Goal: Task Accomplishment & Management: Manage account settings

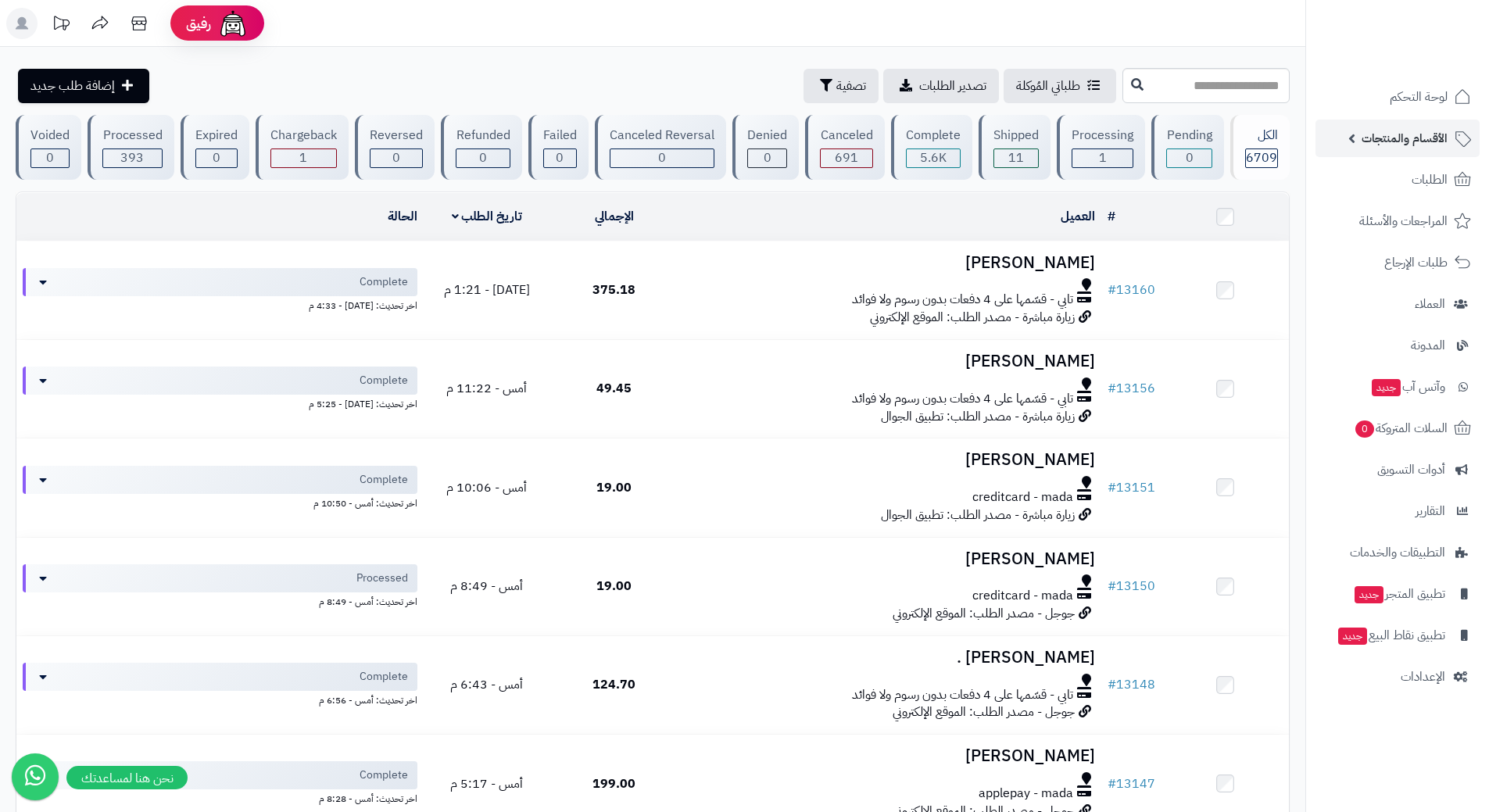
click at [1383, 149] on span "الأقسام والمنتجات" at bounding box center [1404, 139] width 86 height 22
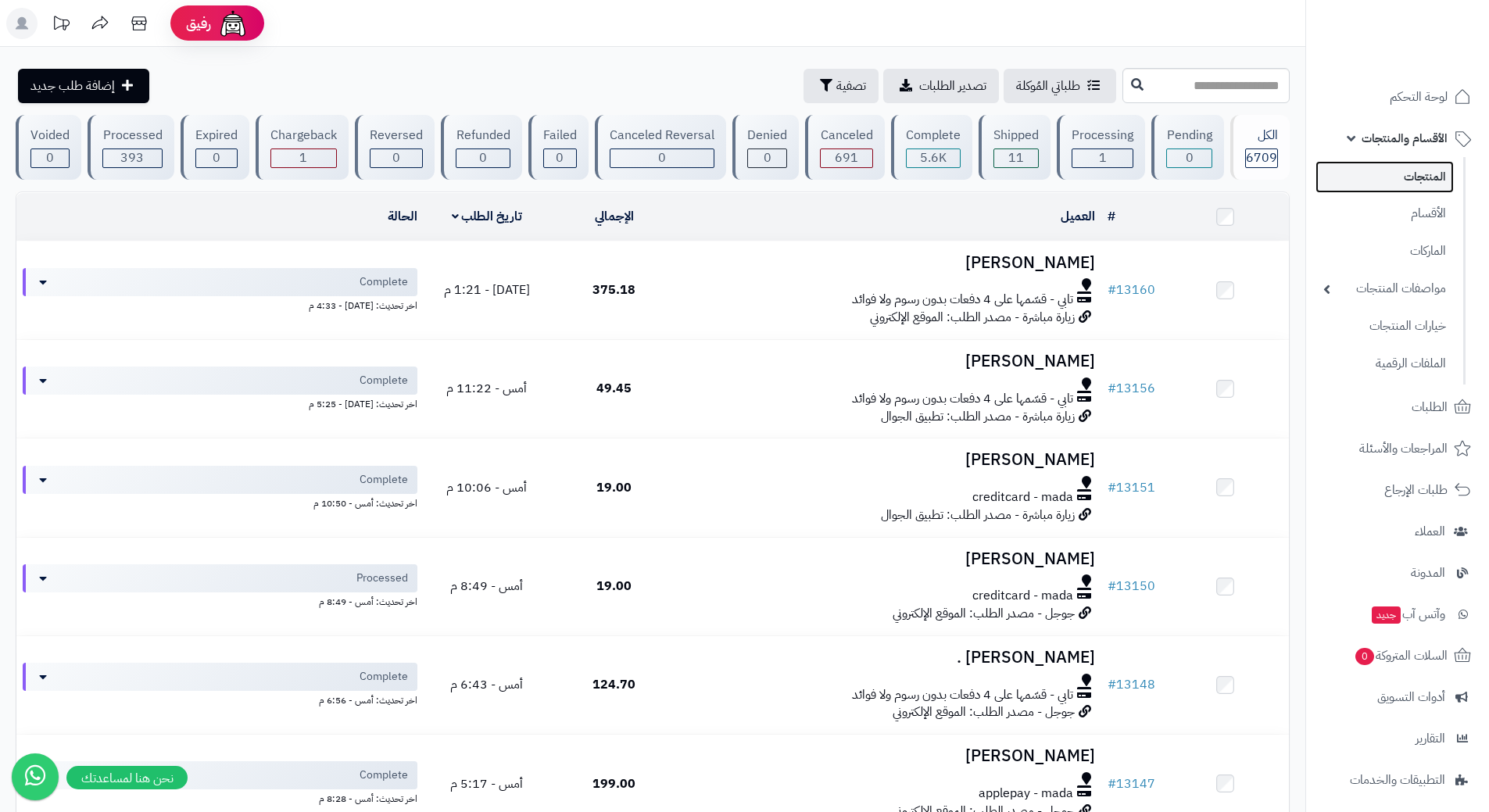
click at [1404, 182] on link "المنتجات" at bounding box center [1385, 176] width 139 height 32
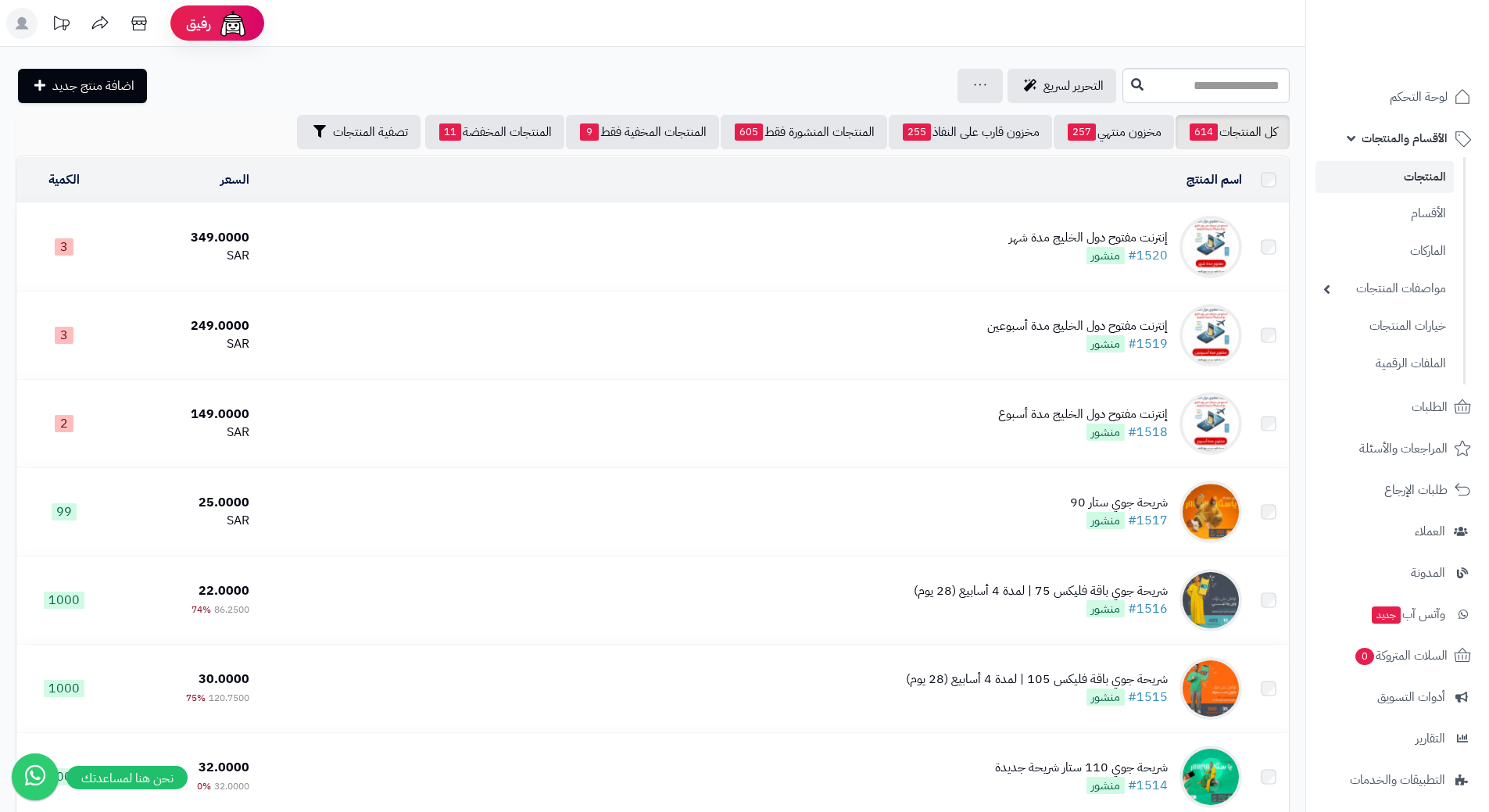
click at [1212, 96] on input "text" at bounding box center [1206, 85] width 167 height 35
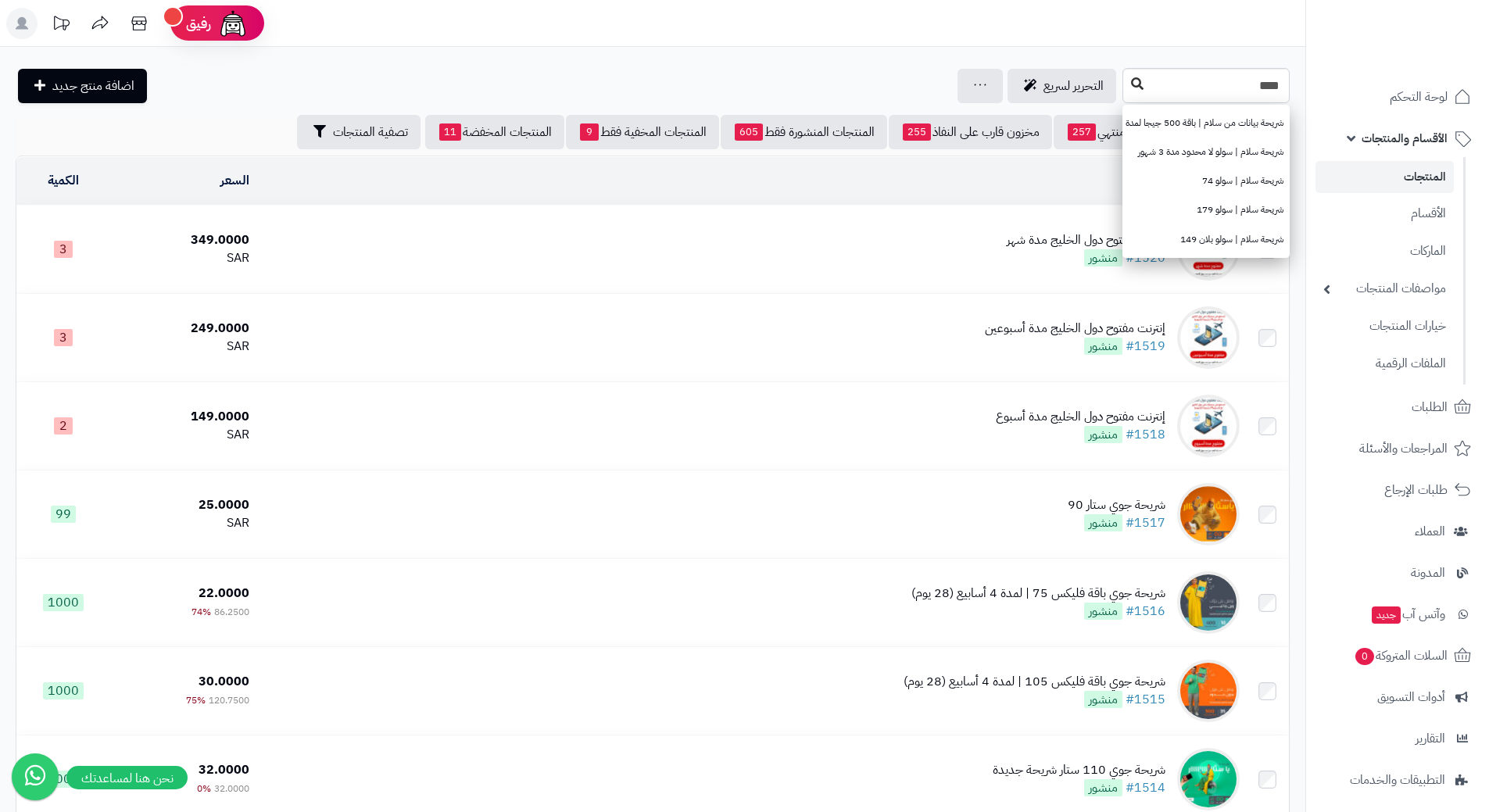
type input "****"
click at [1126, 90] on button at bounding box center [1138, 84] width 24 height 30
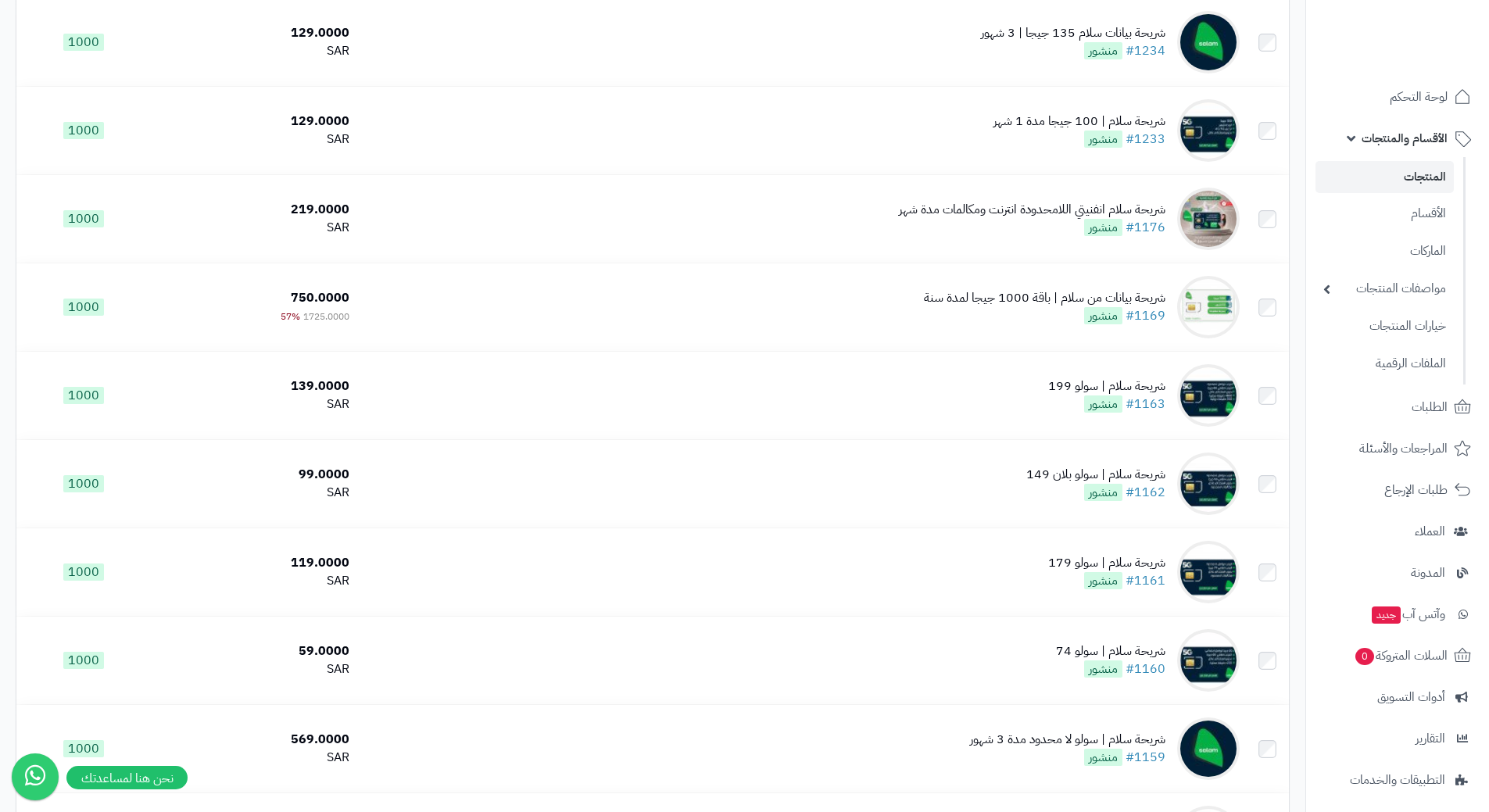
scroll to position [1094, 0]
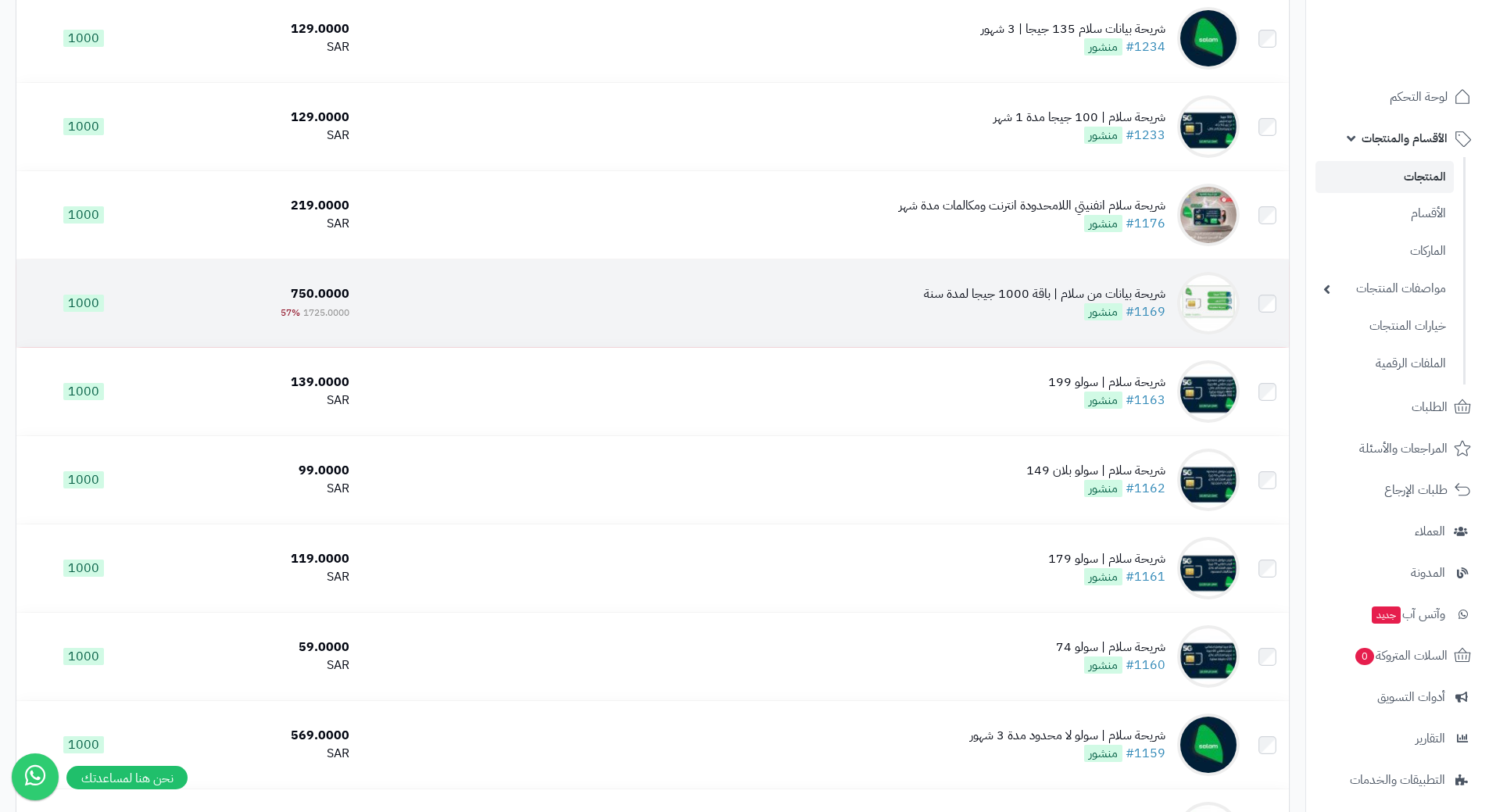
click at [481, 286] on td "شريحة بيانات من سلام | باقة 1000 جيجا لمدة سنة #1169 منشور" at bounding box center [800, 302] width 890 height 87
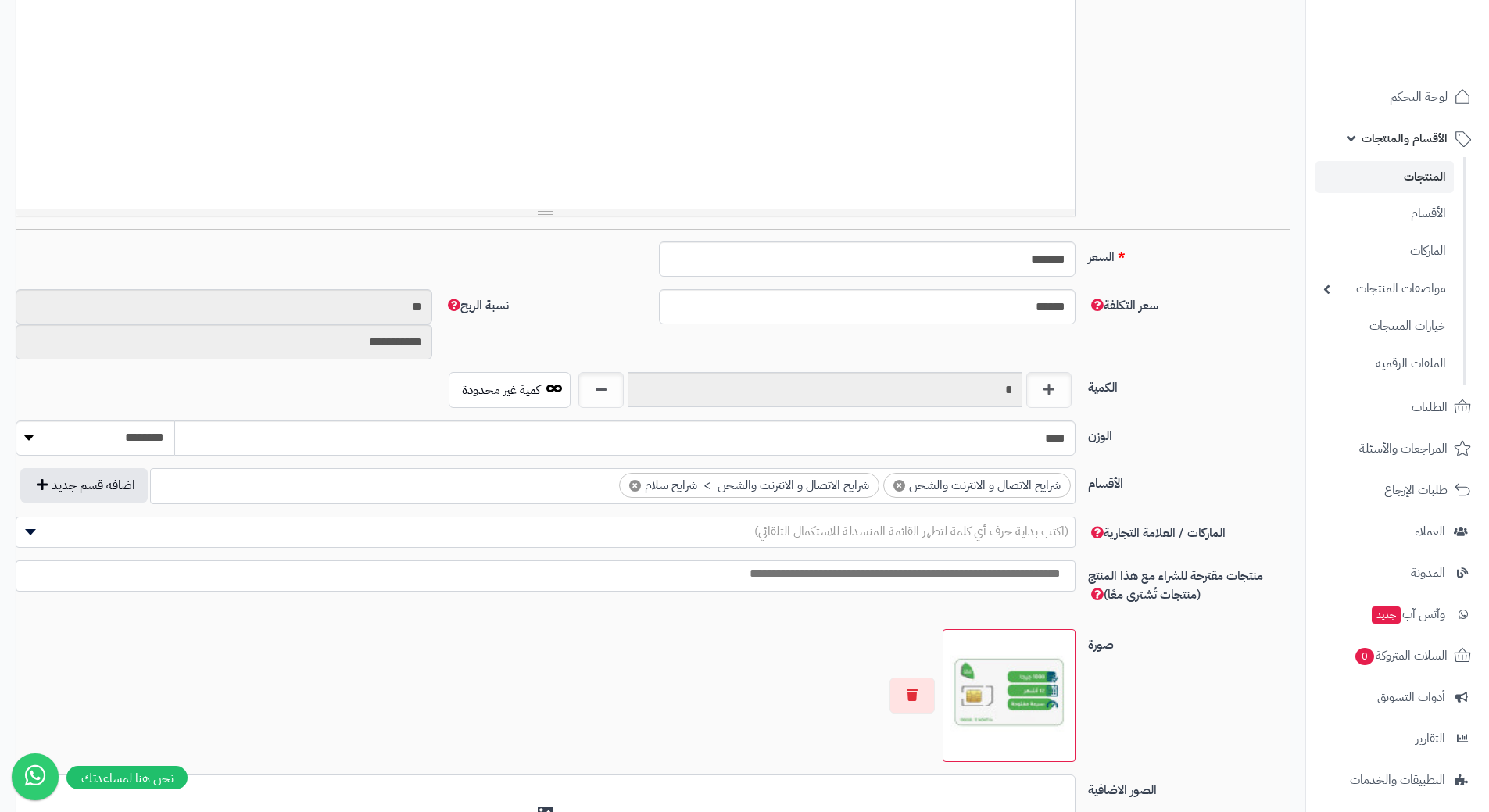
scroll to position [1359, 0]
click at [748, 384] on input "*" at bounding box center [825, 389] width 395 height 35
click at [1001, 386] on input "*" at bounding box center [825, 389] width 395 height 35
click at [1001, 385] on input "*" at bounding box center [825, 389] width 395 height 35
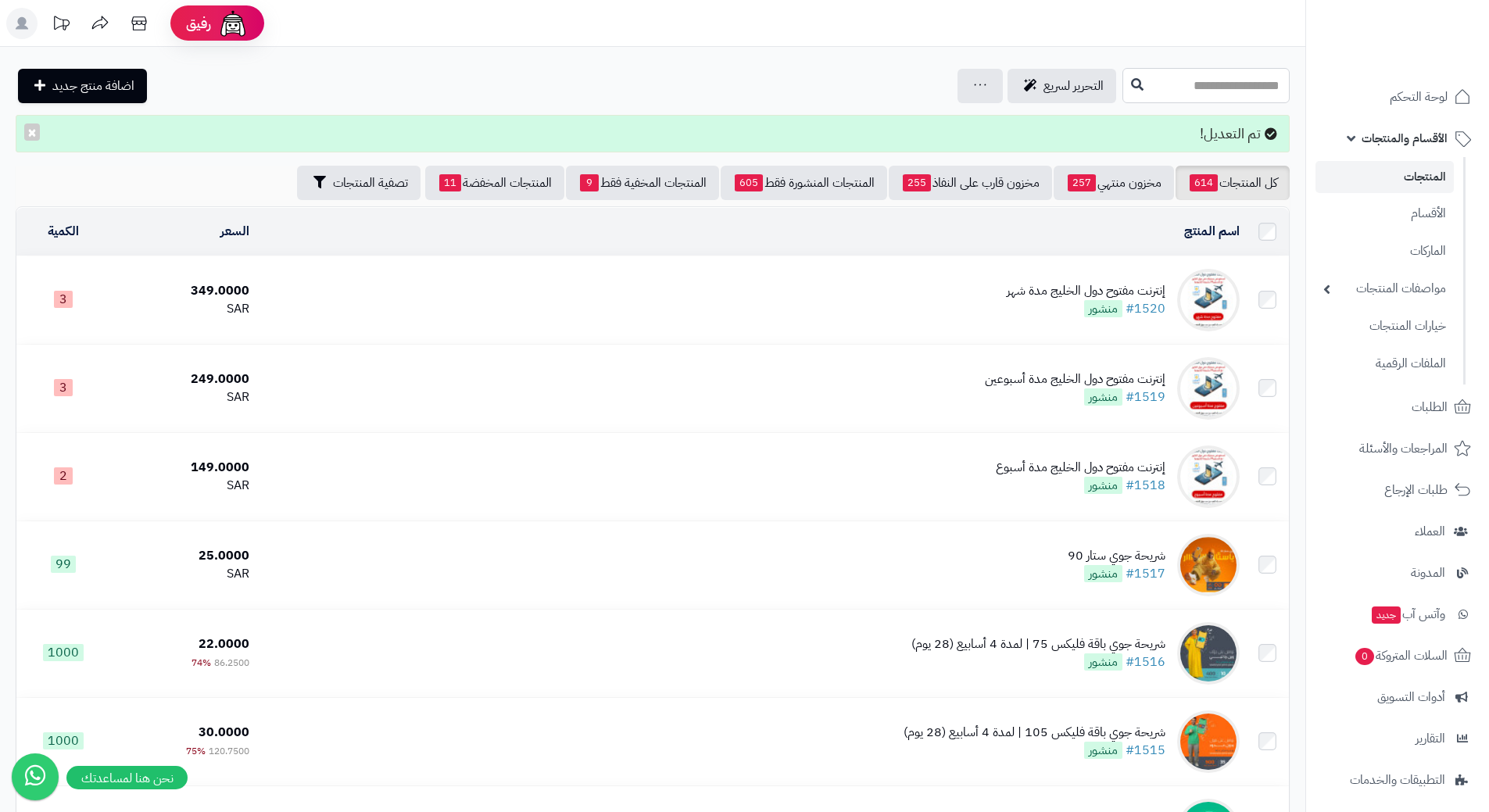
click at [1143, 83] on input "text" at bounding box center [1206, 85] width 167 height 35
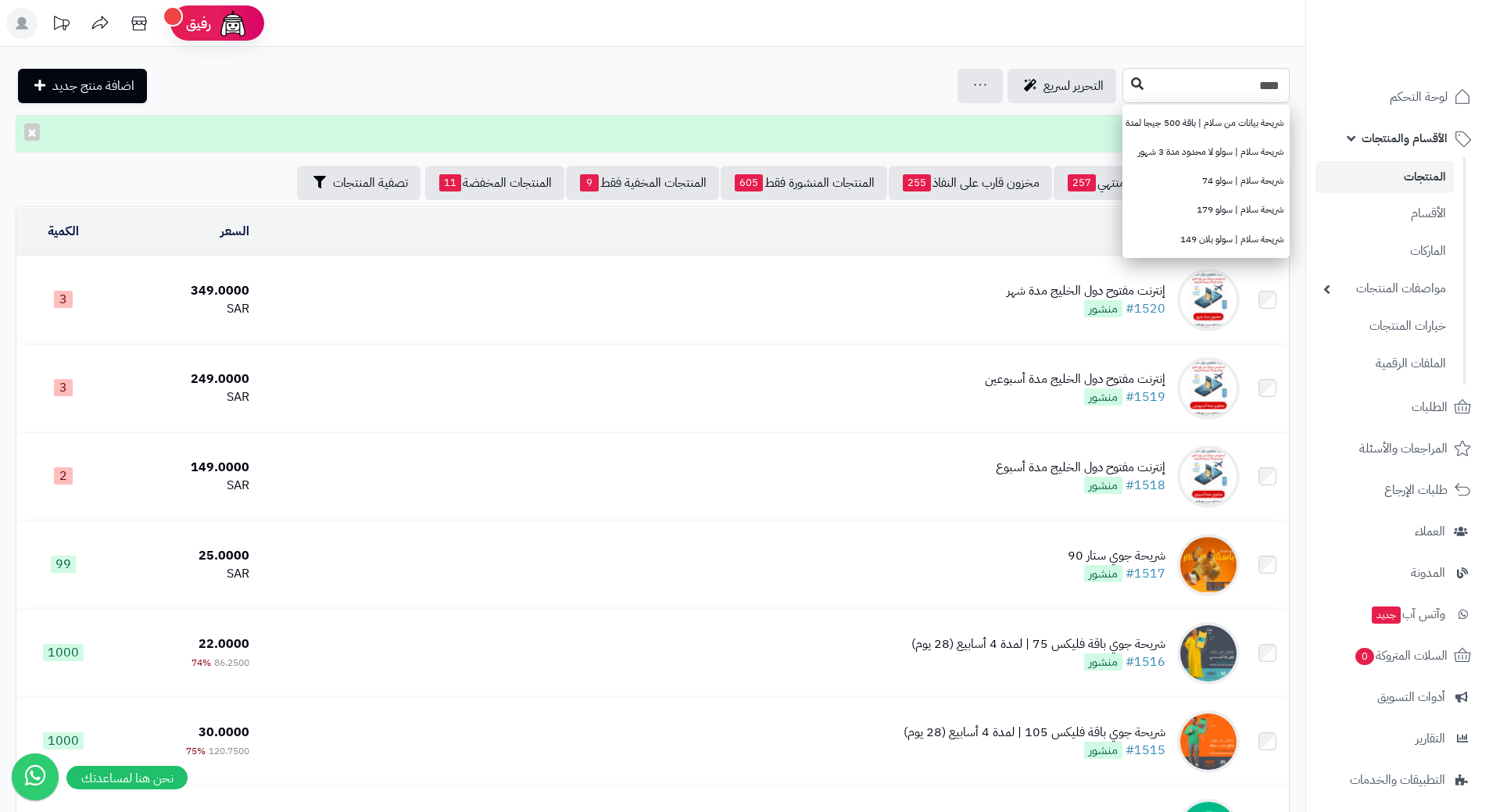
type input "****"
click at [1126, 91] on button at bounding box center [1138, 84] width 24 height 30
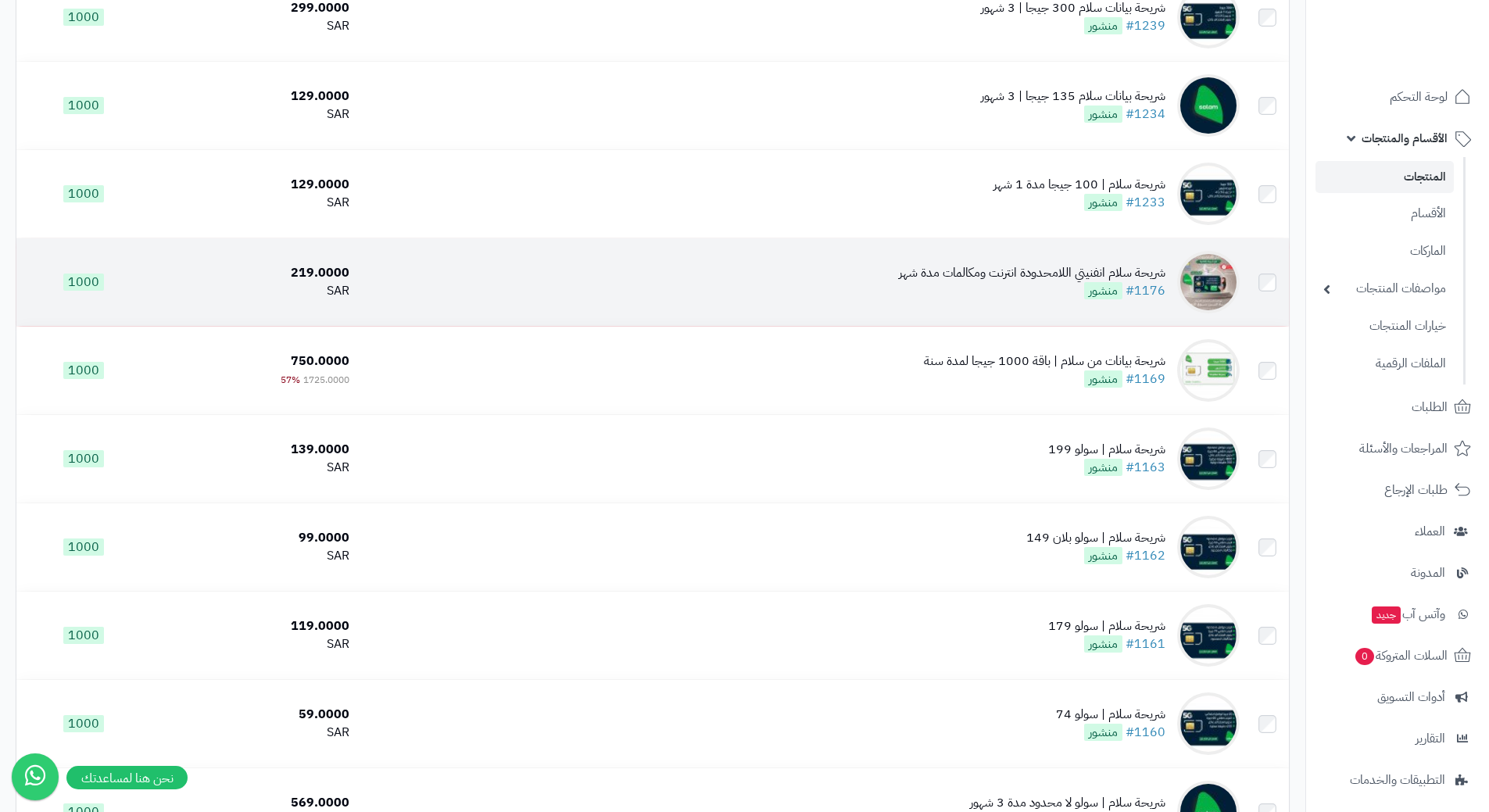
scroll to position [999, 0]
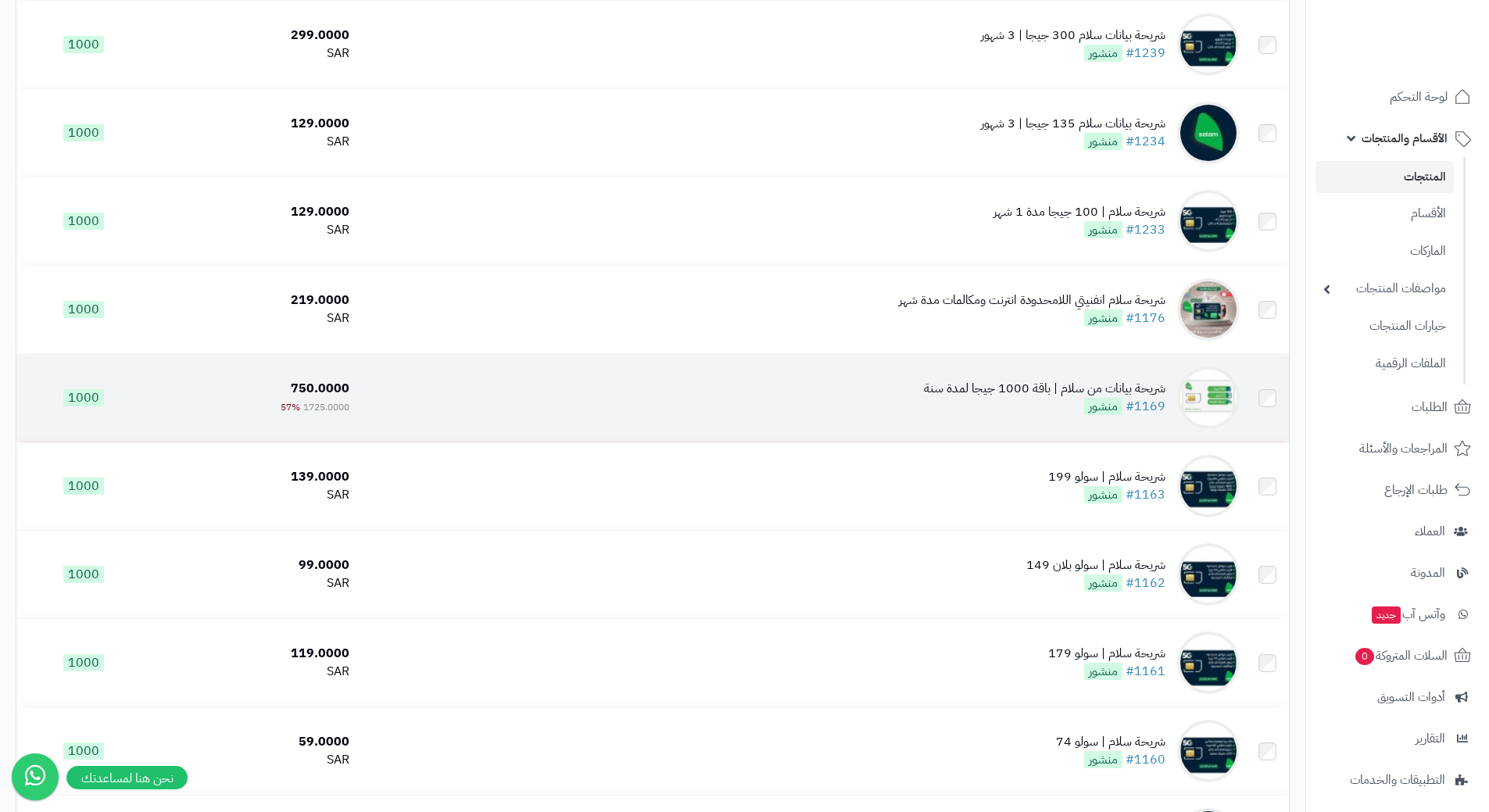
click at [670, 388] on td "شريحة بيانات من سلام | باقة 1000 جيجا لمدة سنة #1169 منشور" at bounding box center [800, 397] width 890 height 87
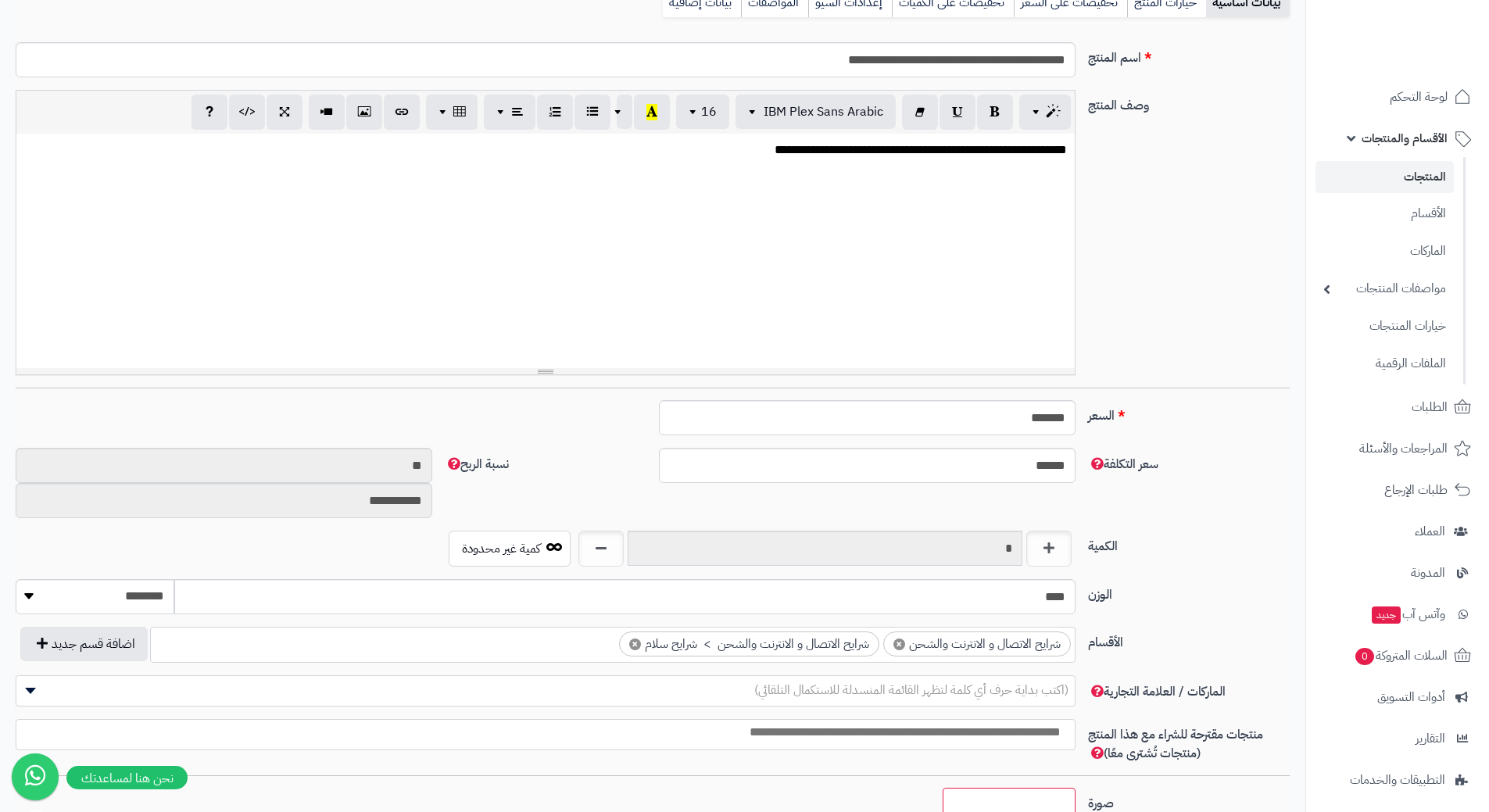
scroll to position [235, 0]
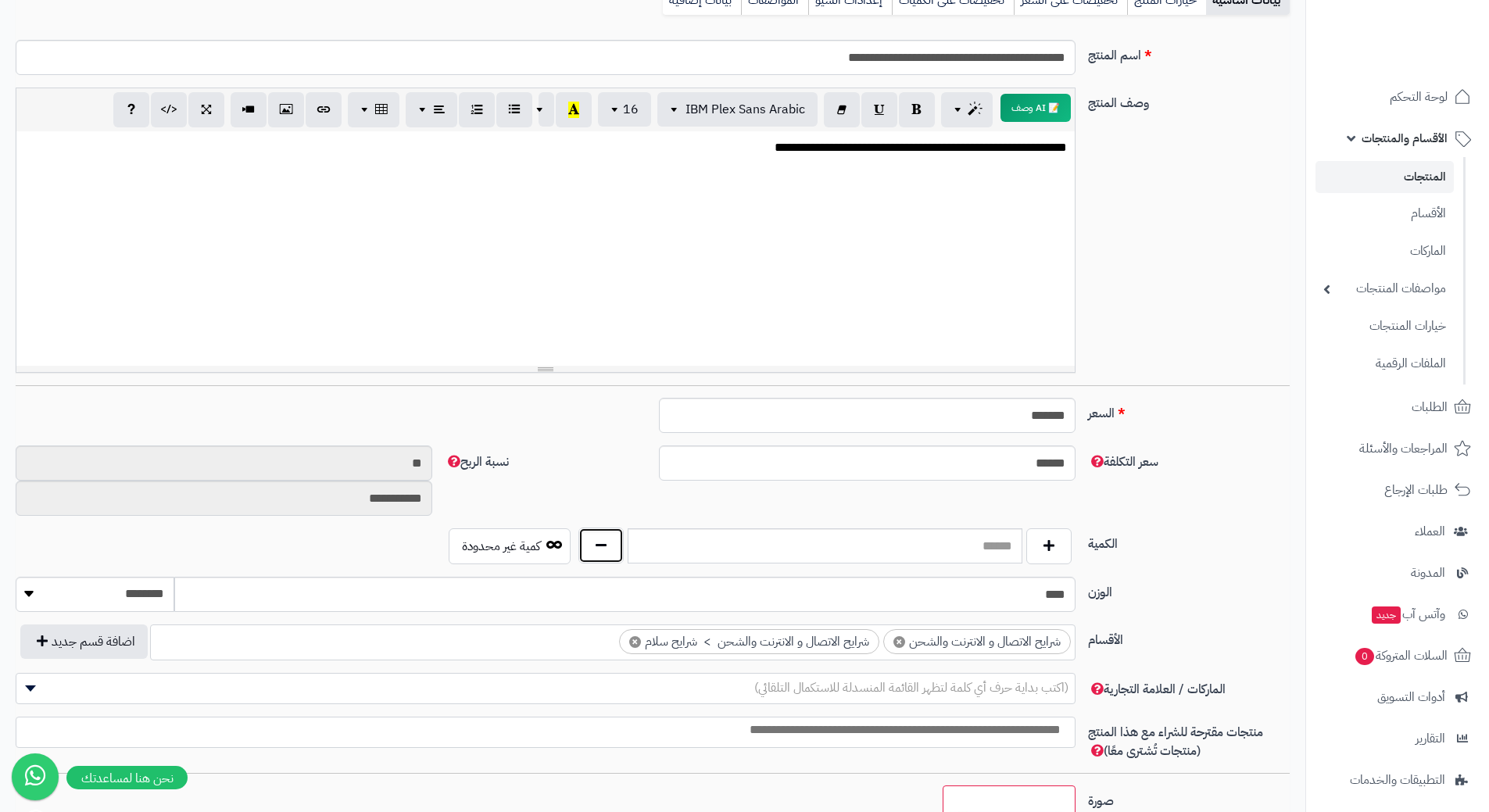
click at [613, 551] on button "button" at bounding box center [601, 546] width 46 height 36
type input "*"
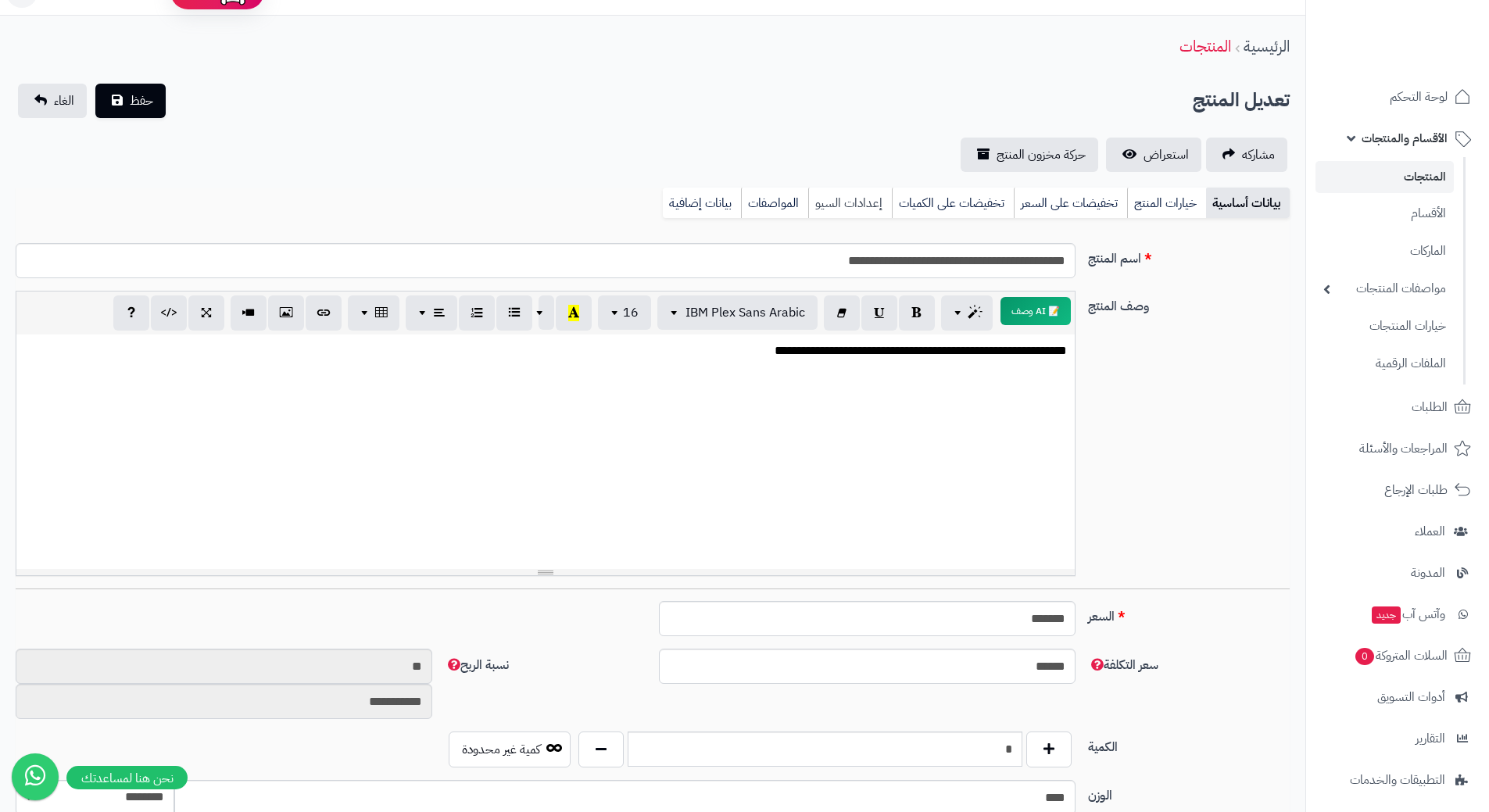
scroll to position [0, 0]
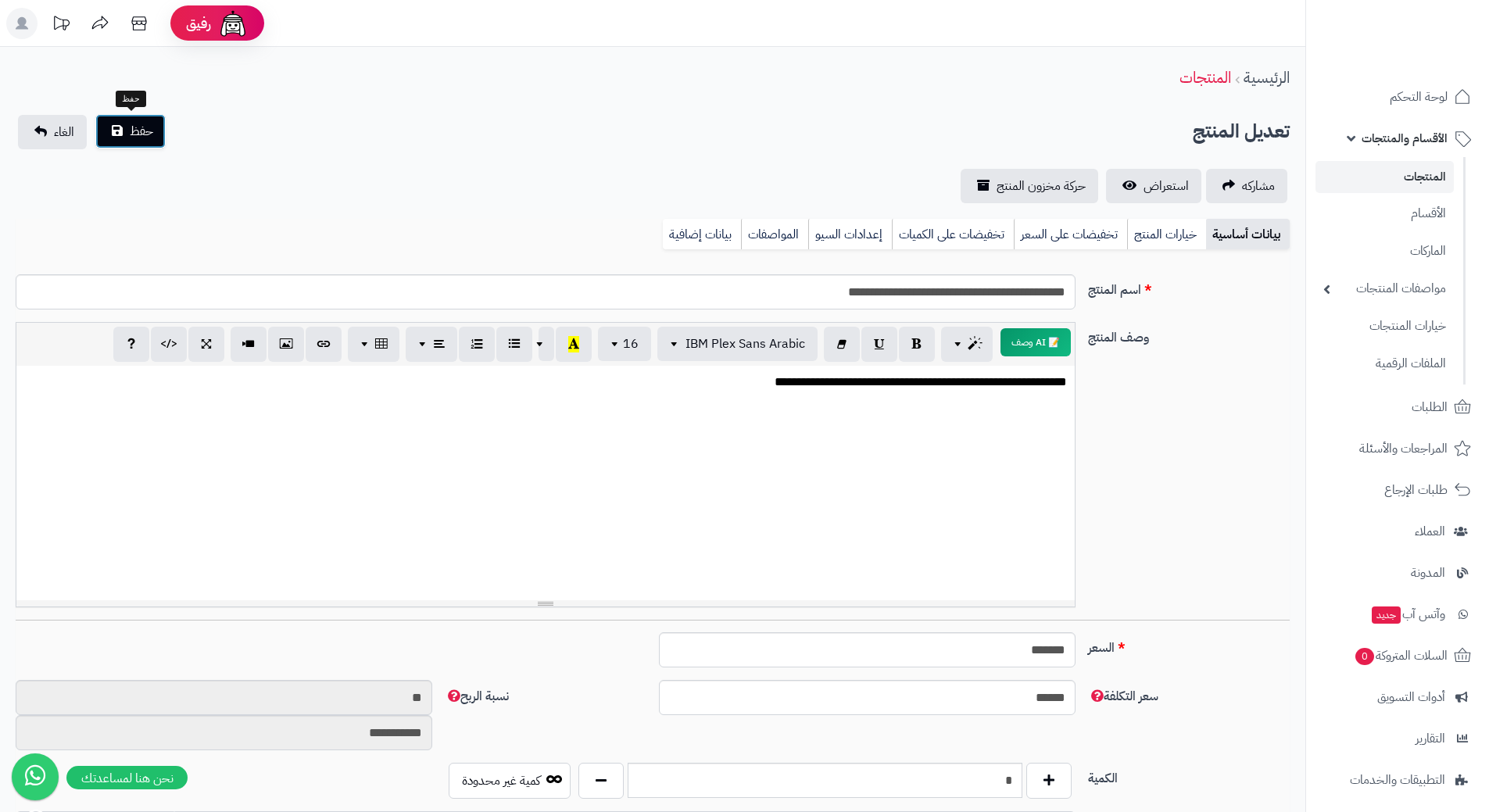
click at [145, 135] on span "حفظ" at bounding box center [142, 132] width 24 height 19
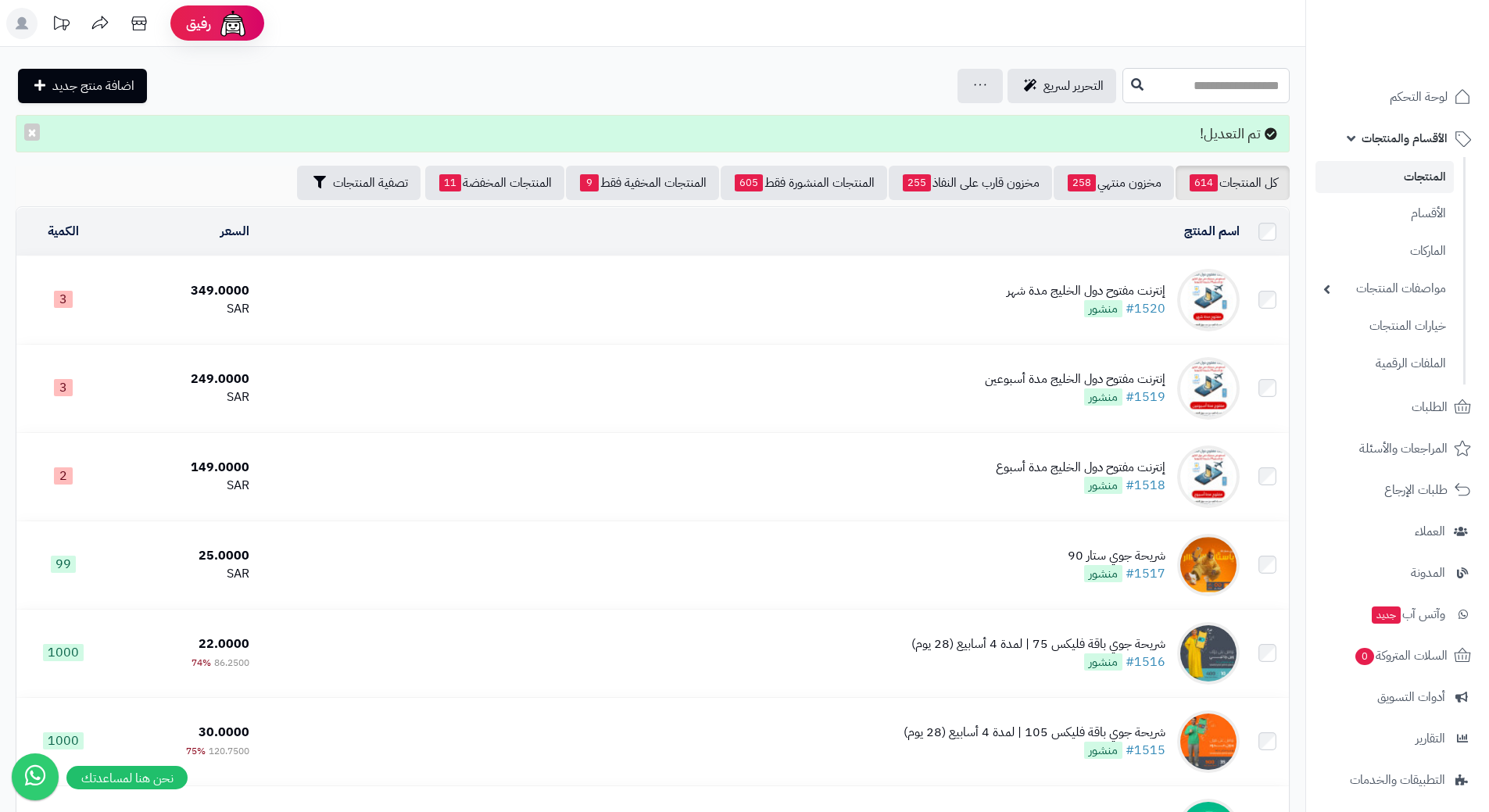
click at [1123, 84] on input "text" at bounding box center [1206, 85] width 167 height 35
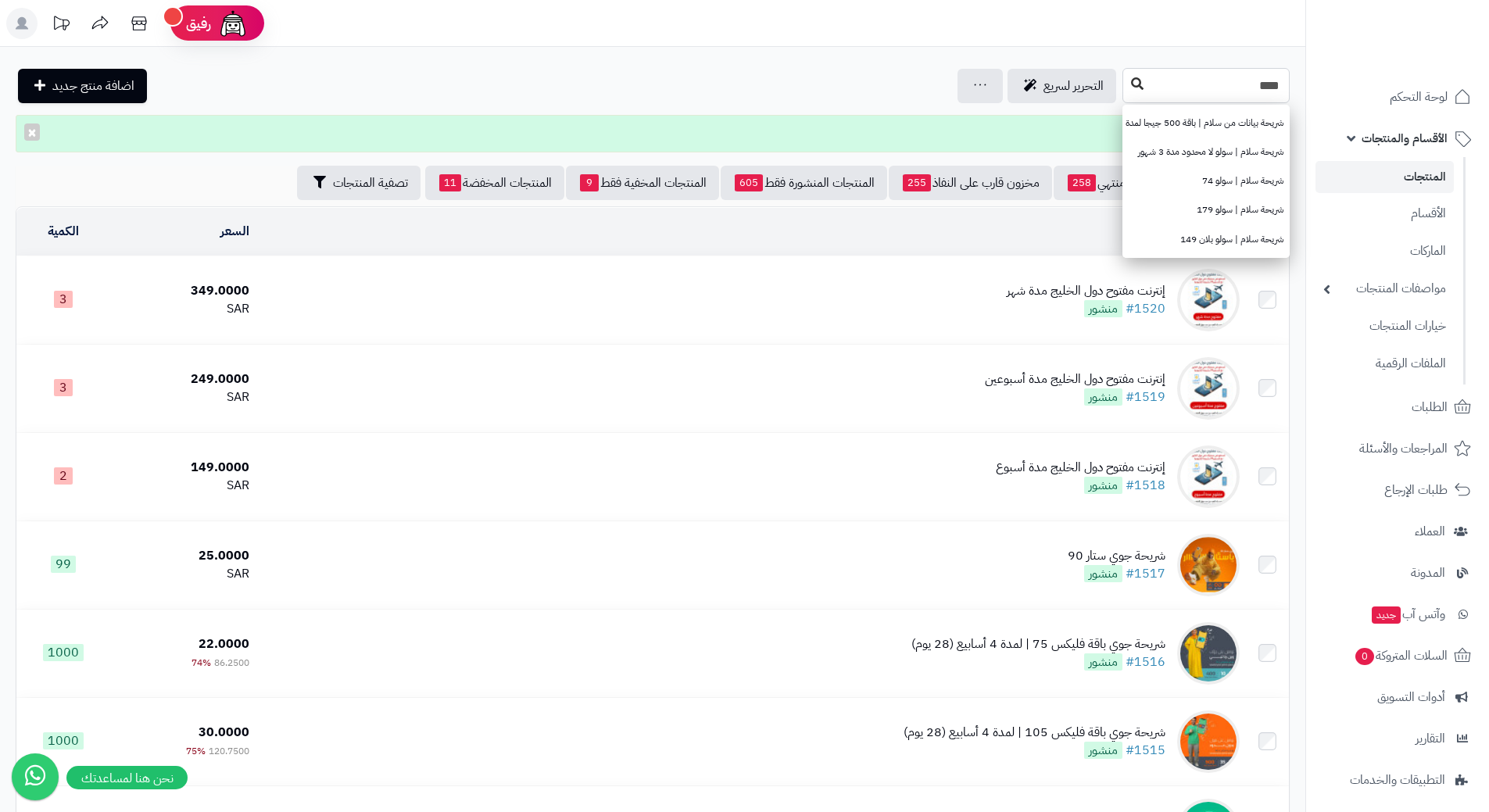
type input "****"
click at [1131, 85] on icon at bounding box center [1138, 83] width 13 height 13
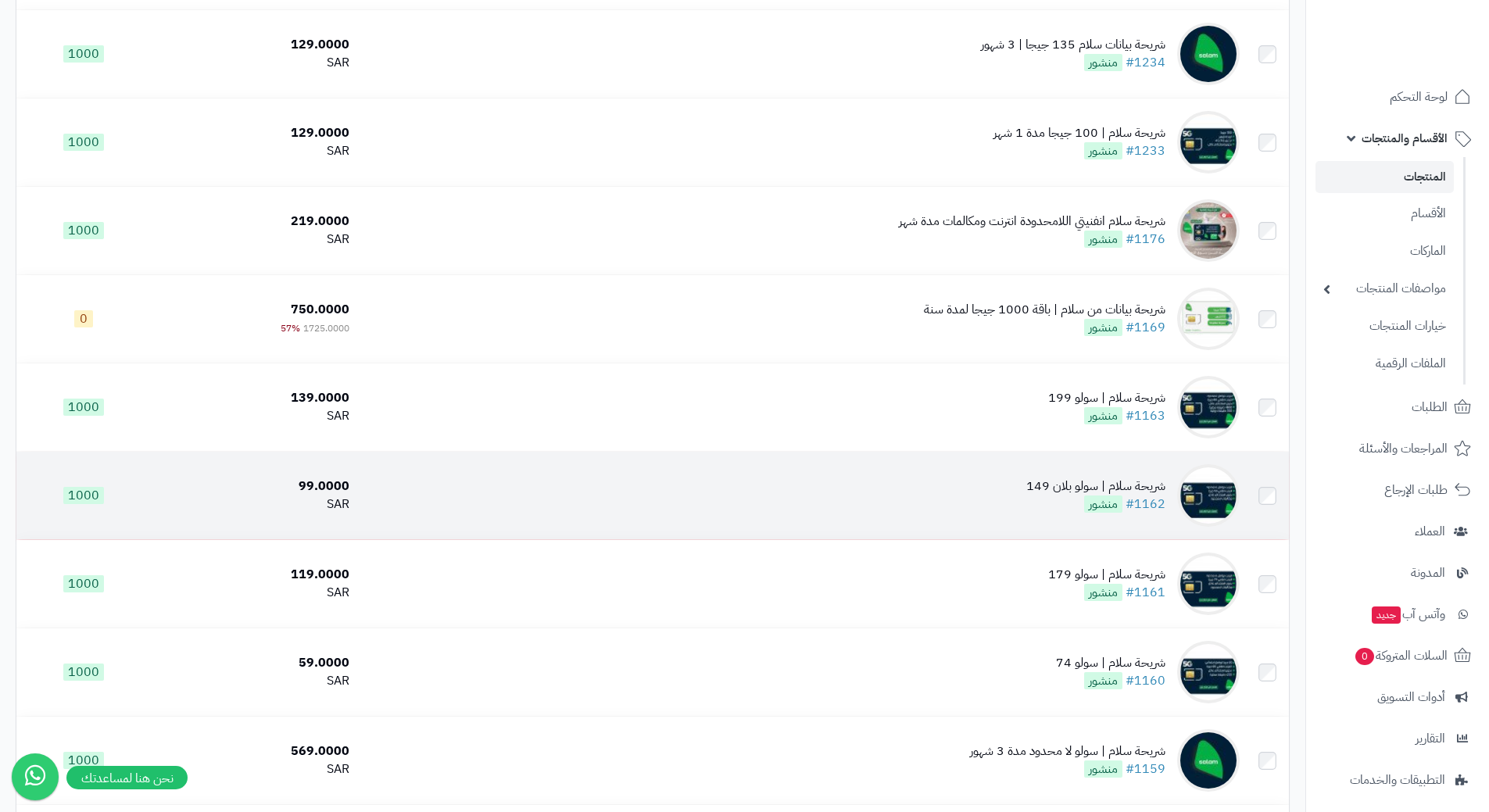
scroll to position [1077, 0]
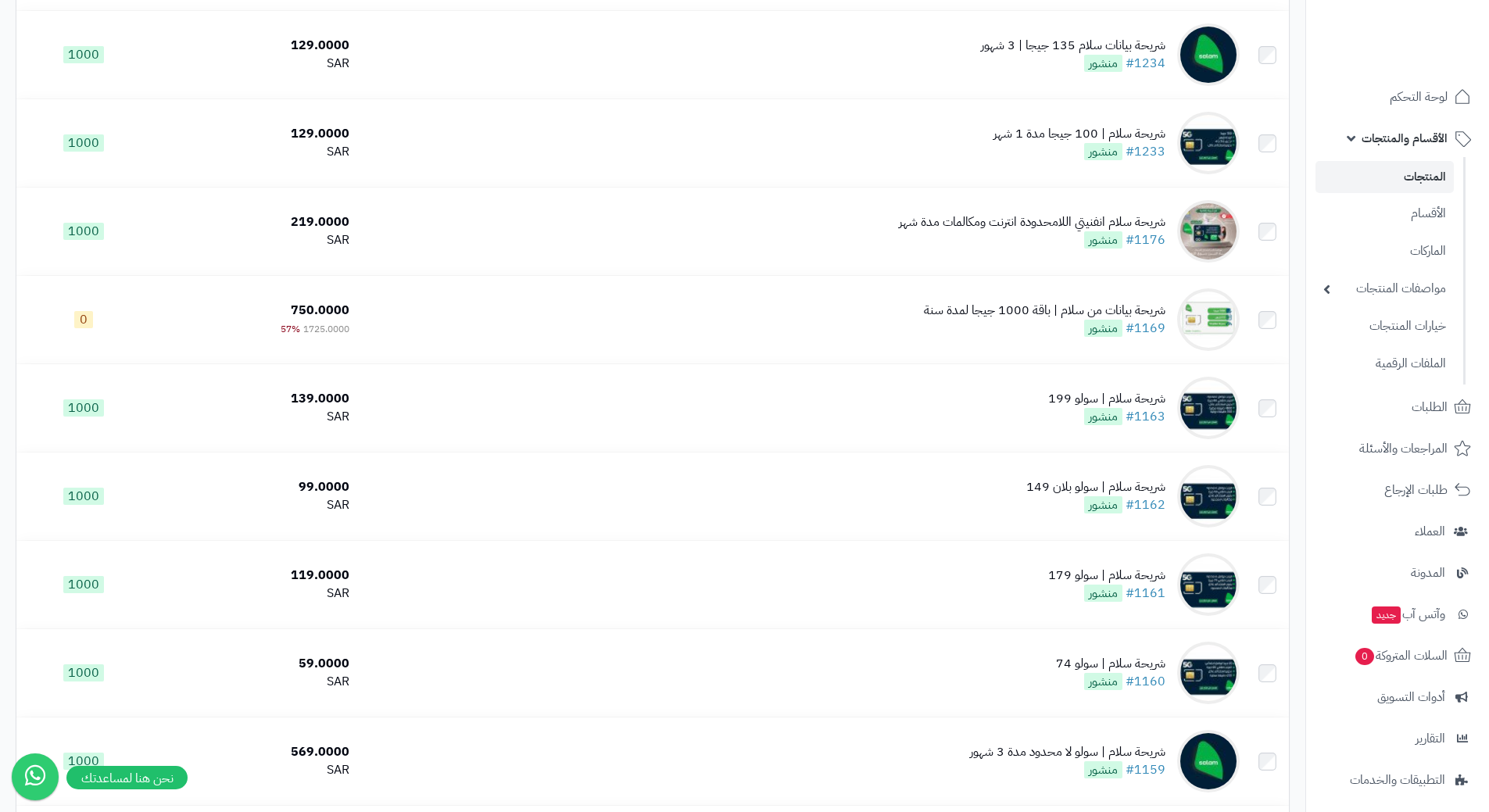
click at [1364, 120] on link "الأقسام والمنتجات" at bounding box center [1398, 139] width 164 height 38
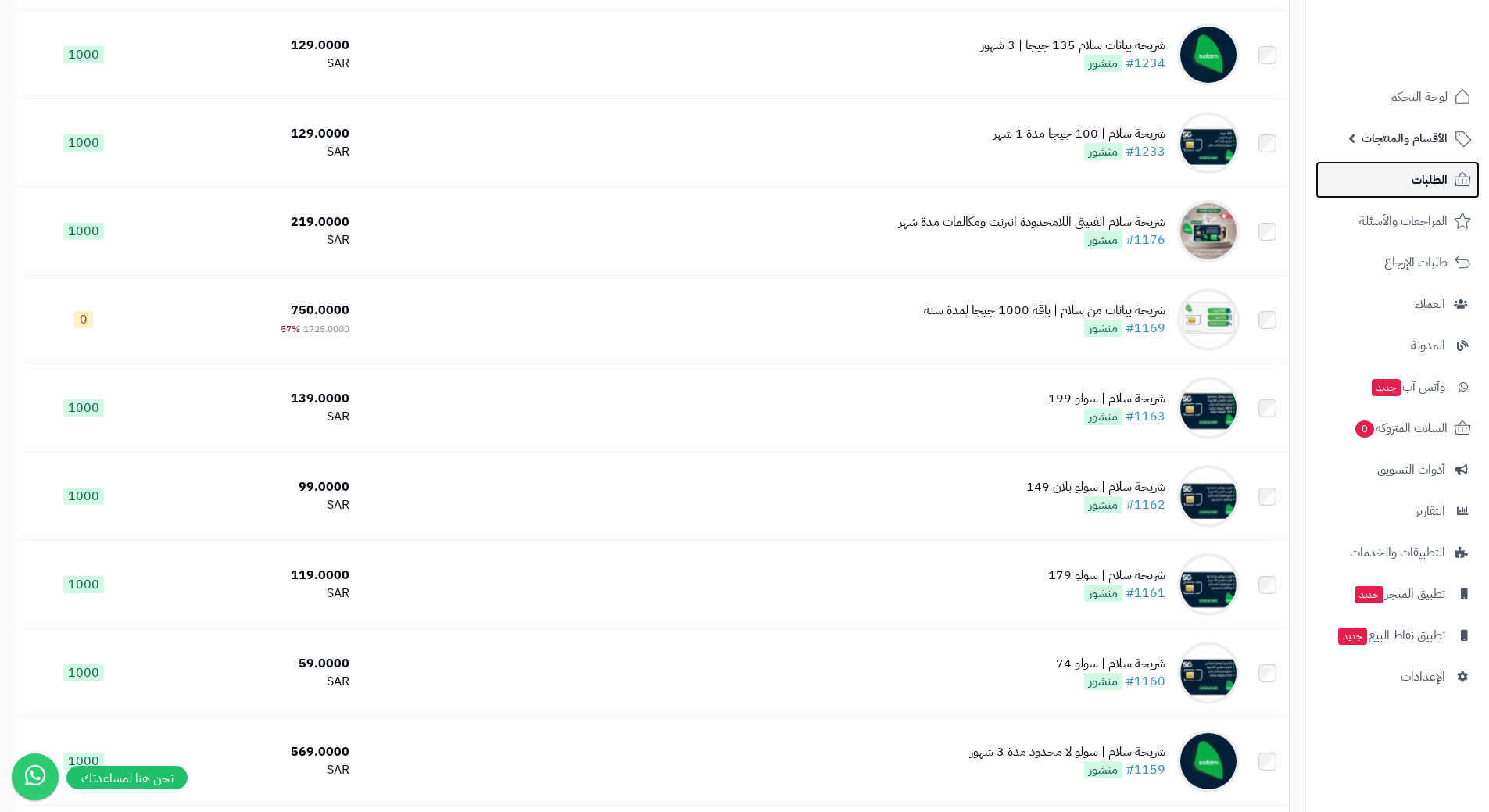
click at [1372, 177] on link "الطلبات" at bounding box center [1398, 180] width 164 height 38
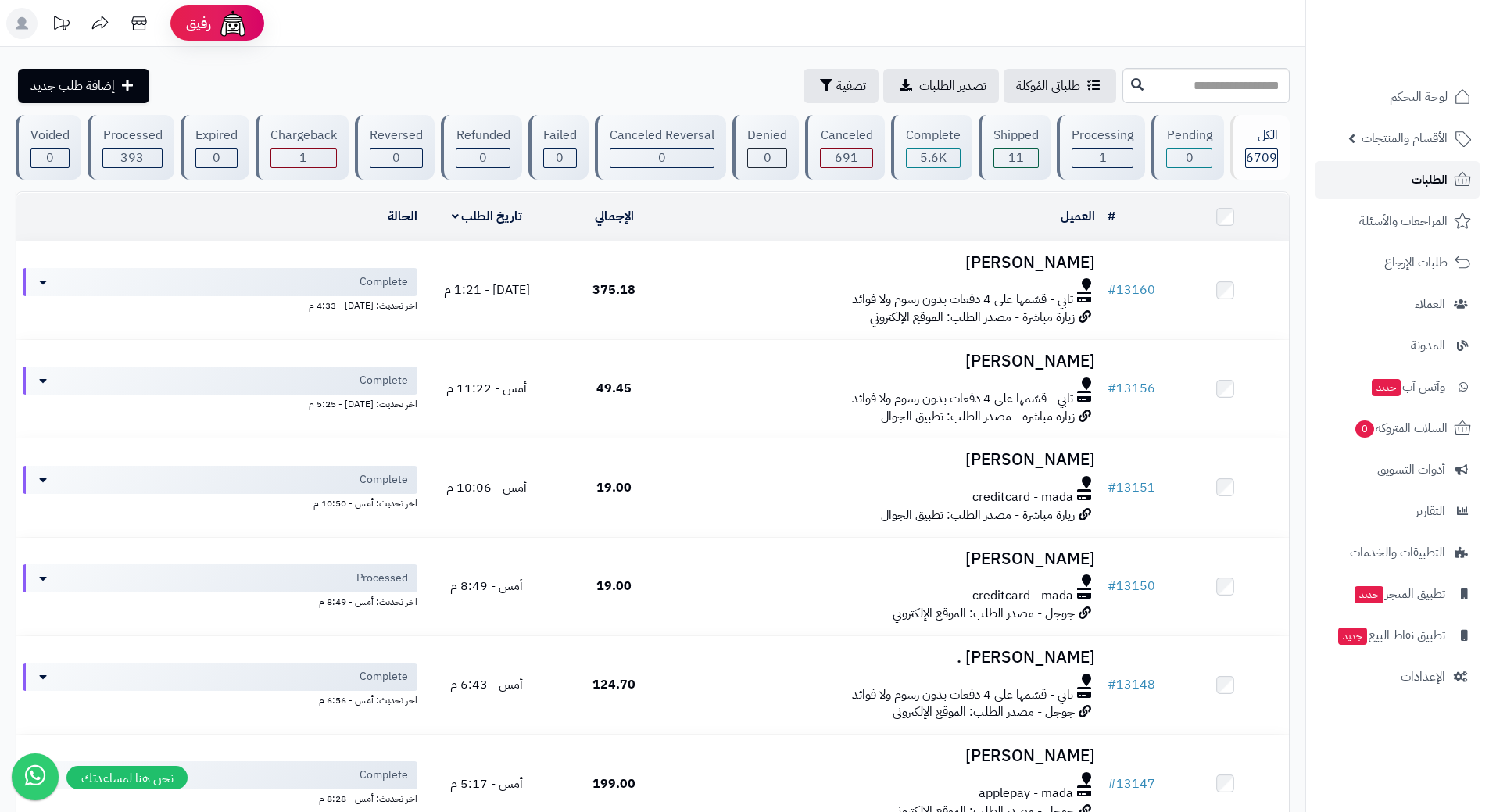
click at [1357, 176] on link "الطلبات" at bounding box center [1398, 180] width 164 height 38
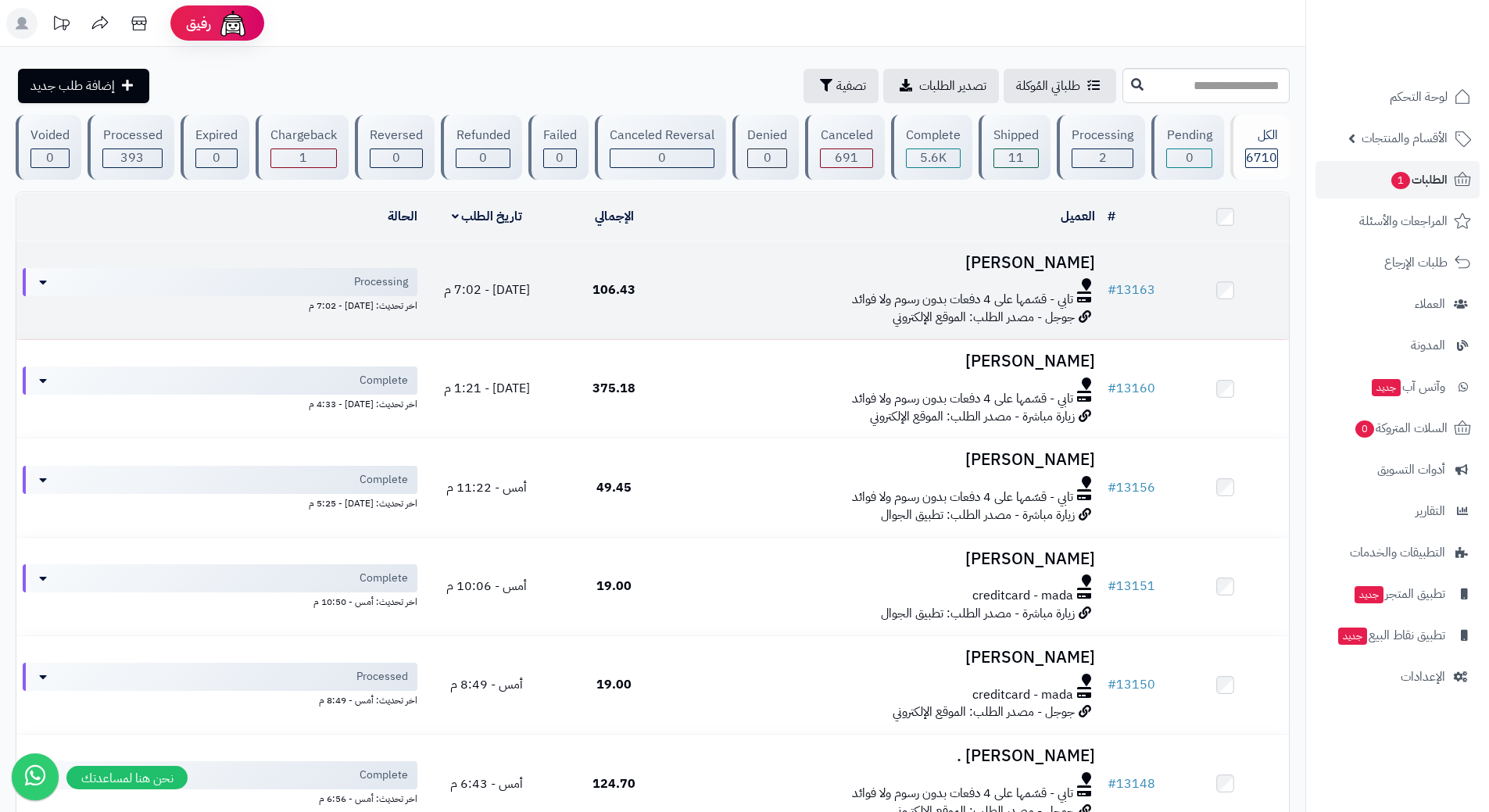
click at [702, 280] on div at bounding box center [889, 284] width 411 height 13
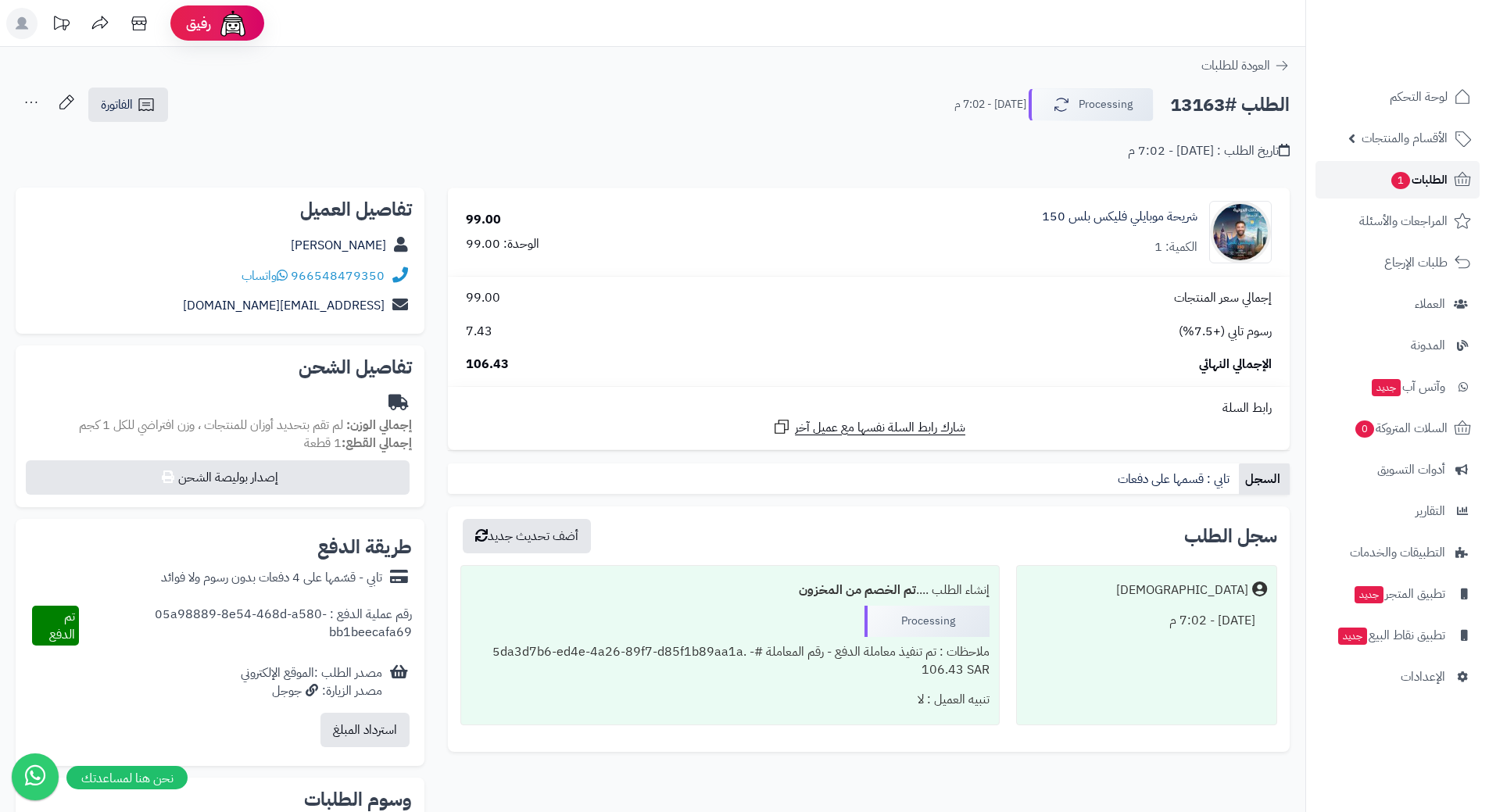
click at [1408, 184] on span "الطلبات 1" at bounding box center [1418, 180] width 58 height 22
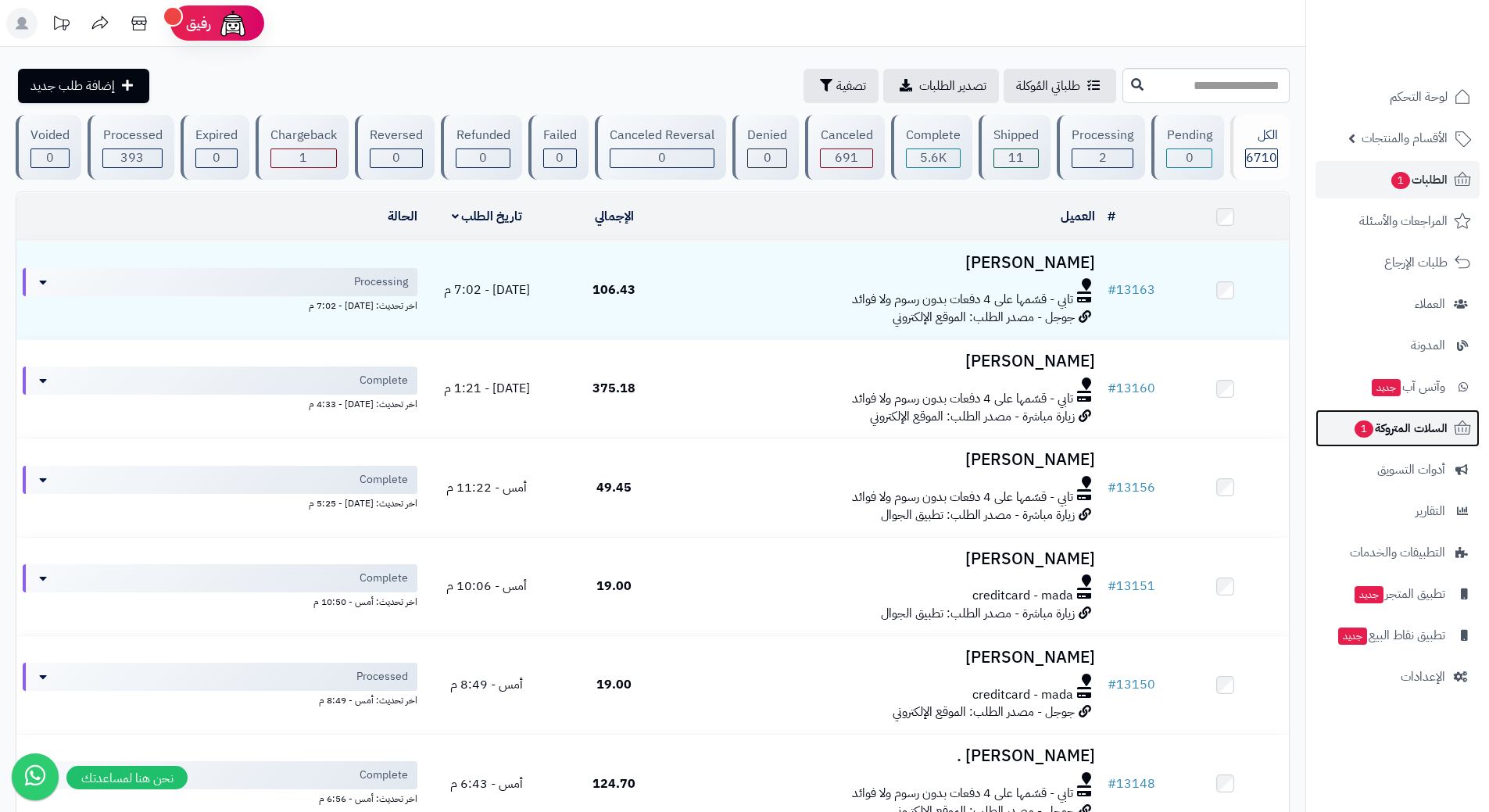
click at [1344, 420] on link "السلات المتروكة 1" at bounding box center [1398, 428] width 164 height 38
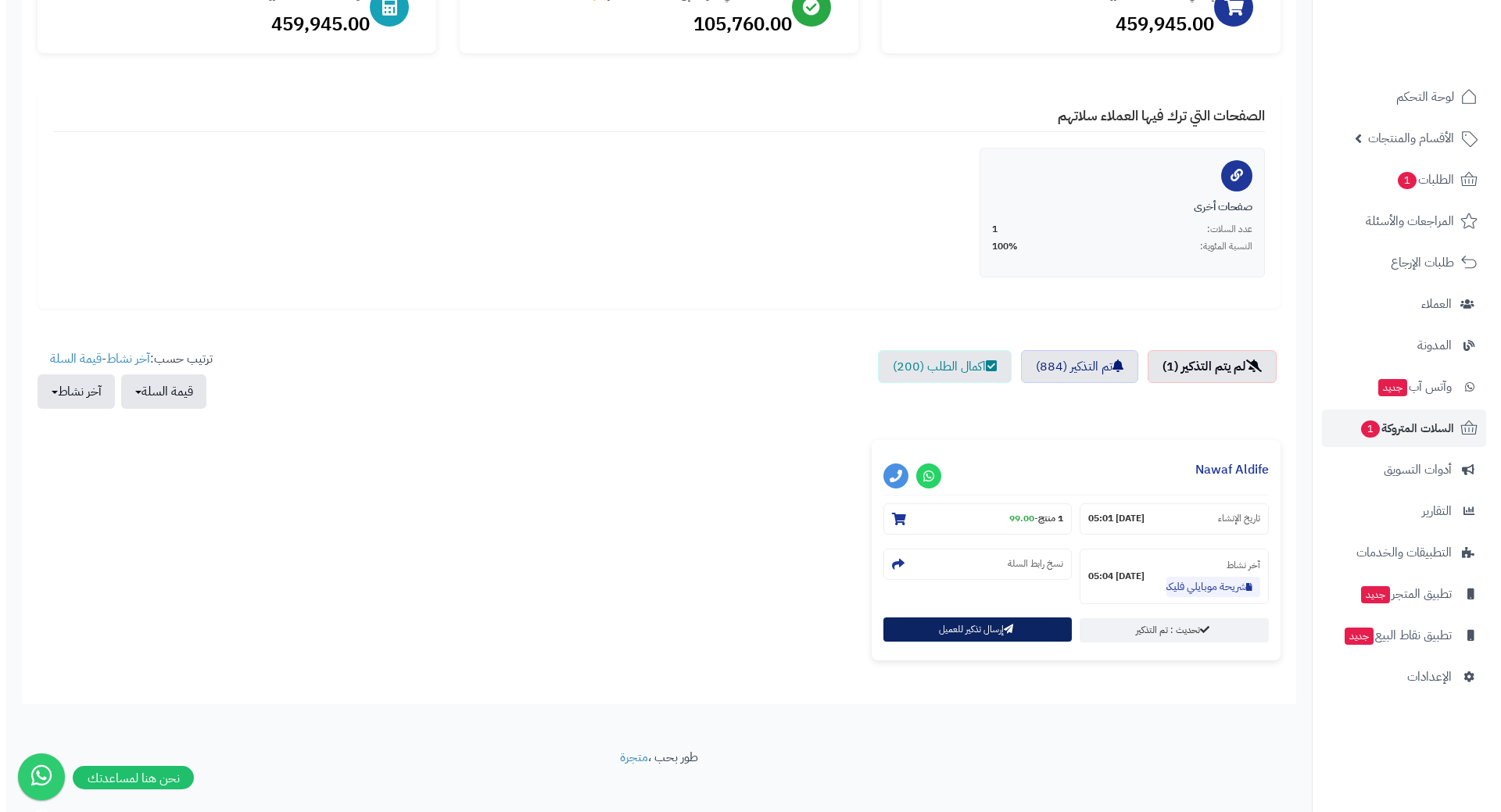
scroll to position [237, 0]
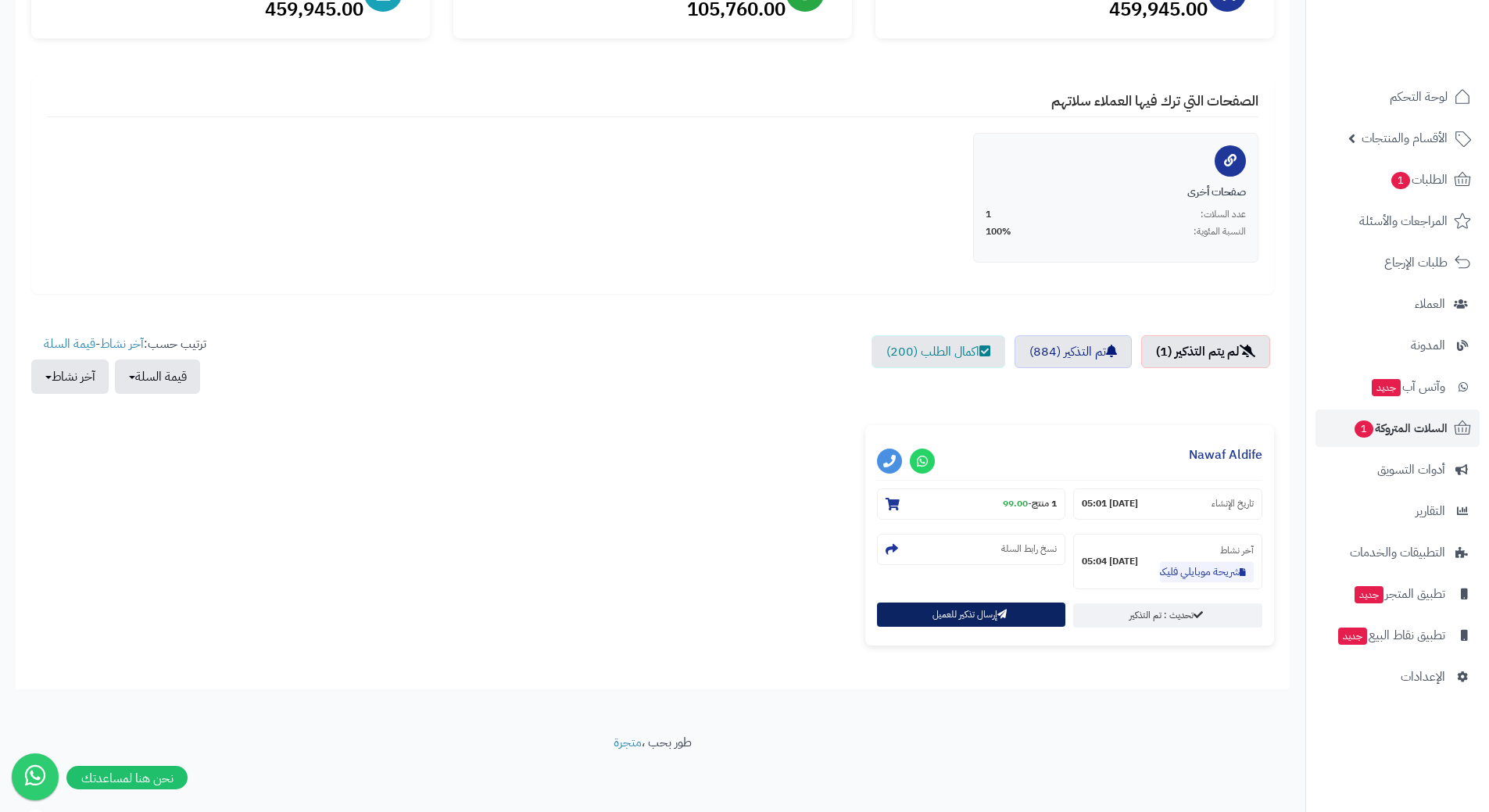
click at [952, 612] on button "إرسال تذكير للعميل" at bounding box center [971, 614] width 189 height 24
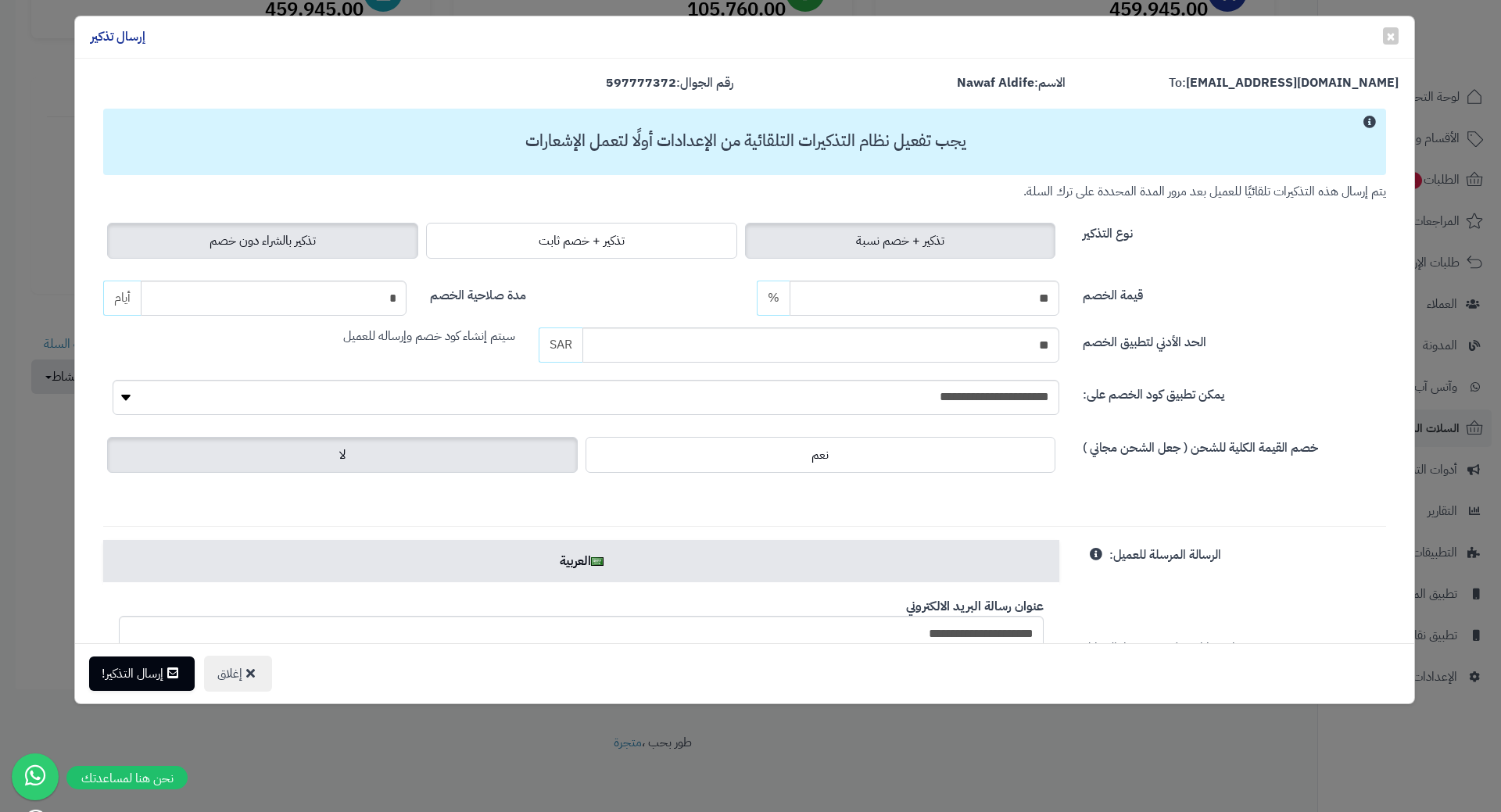
click at [333, 232] on label "تذكير بالشراء دون خصم" at bounding box center [262, 241] width 311 height 36
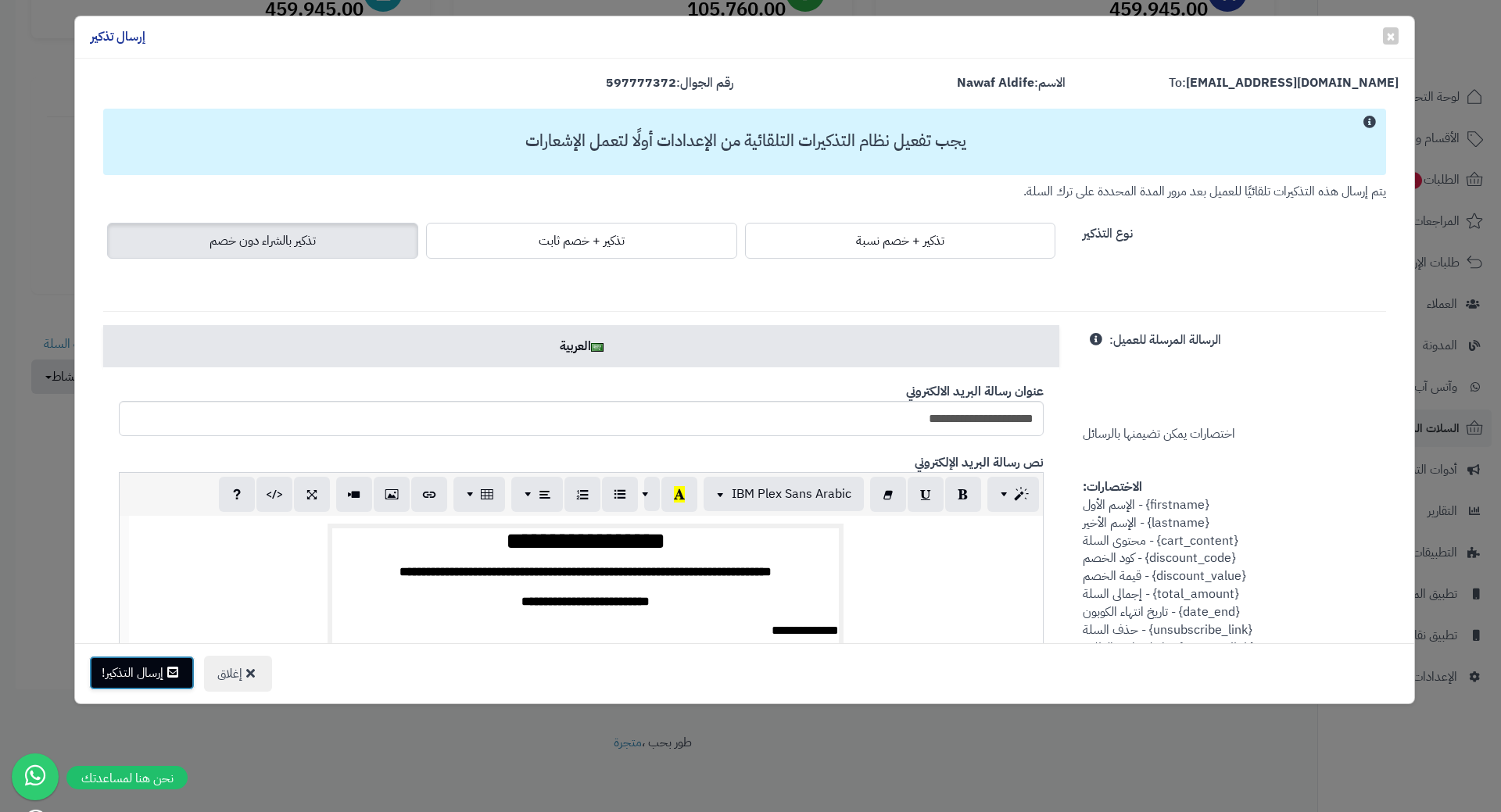
click at [130, 689] on button "إرسال التذكير!" at bounding box center [142, 673] width 106 height 35
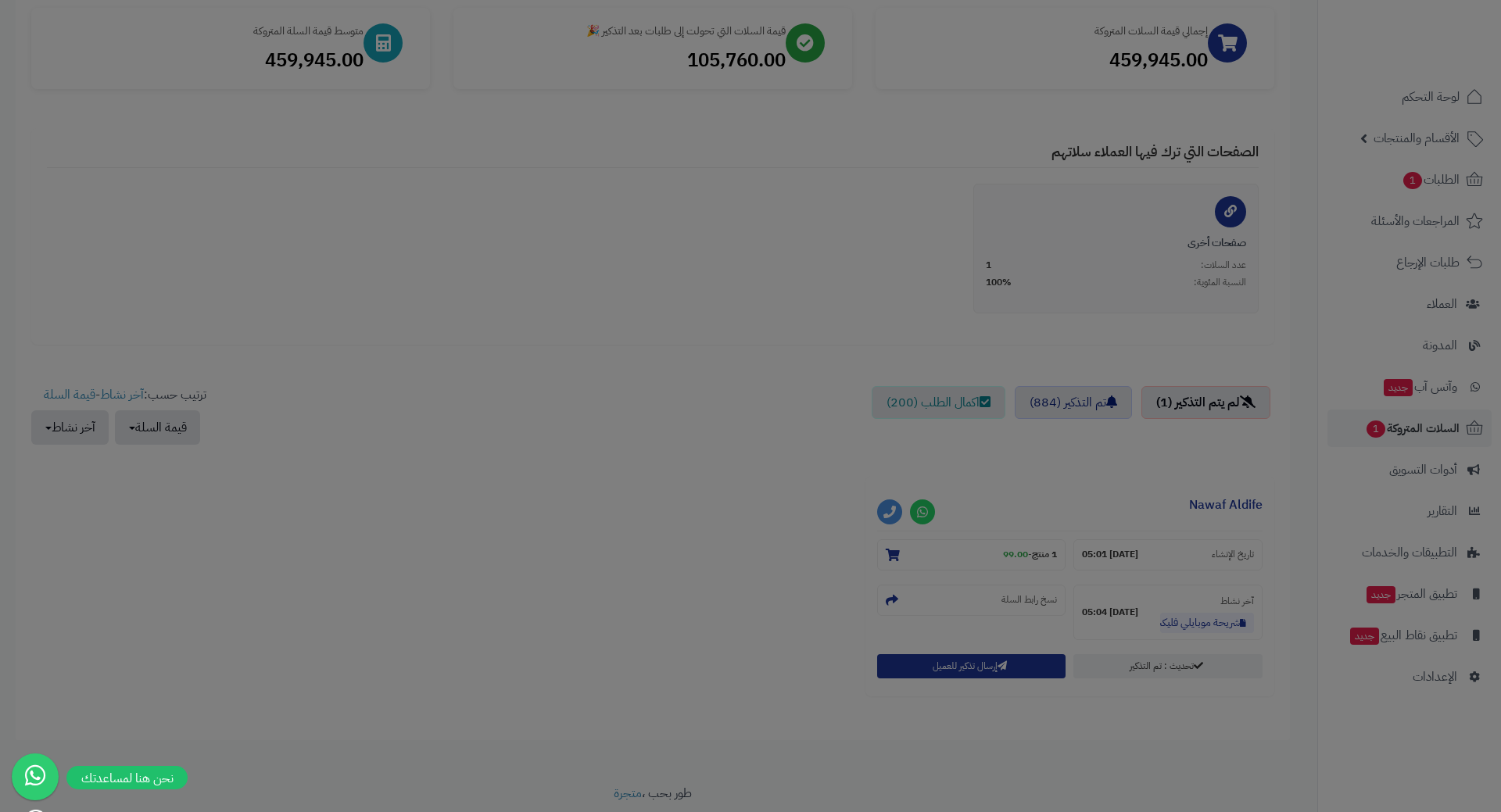
scroll to position [287, 0]
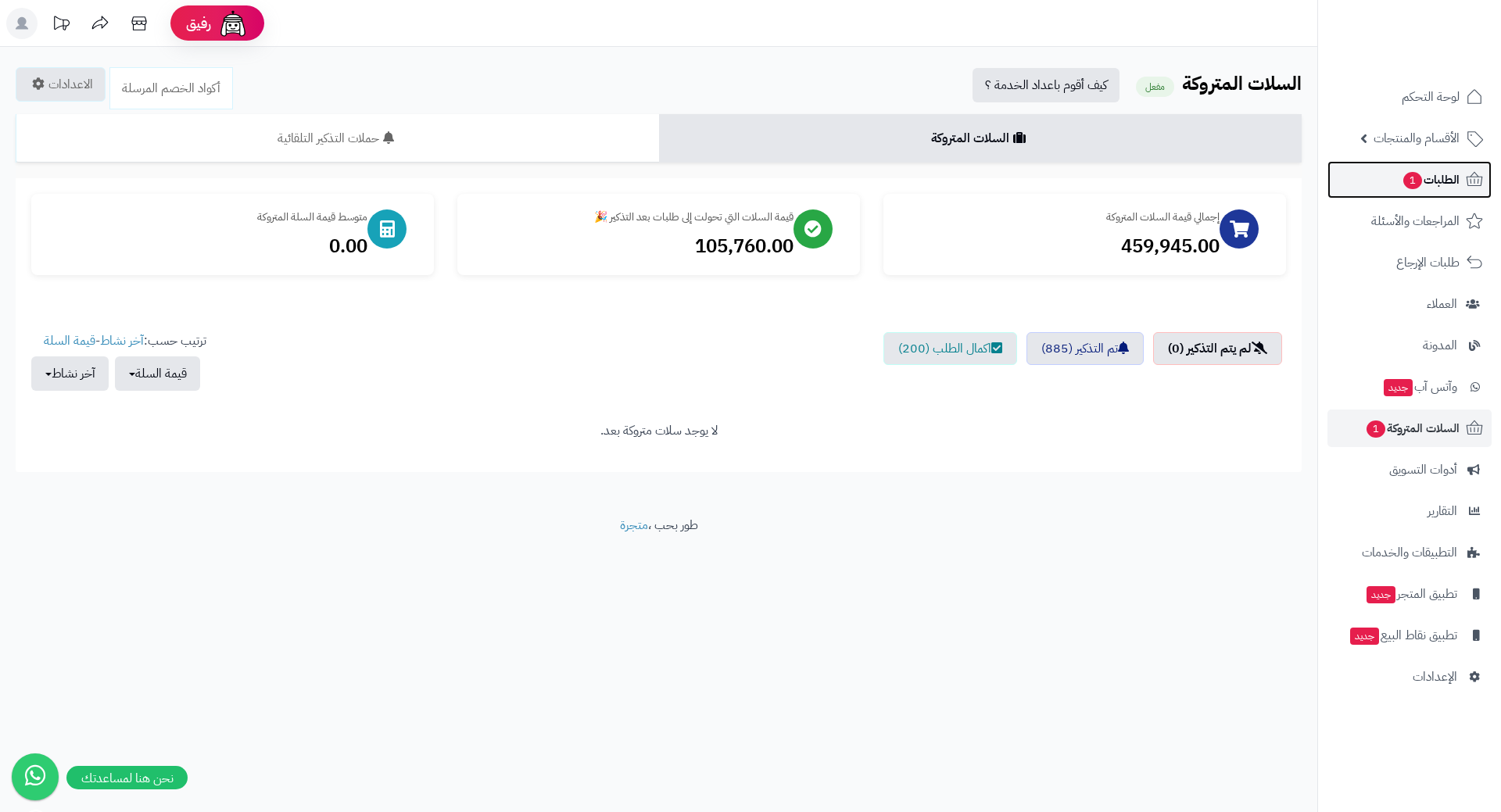
click at [1373, 183] on link "الطلبات 1" at bounding box center [1410, 180] width 164 height 38
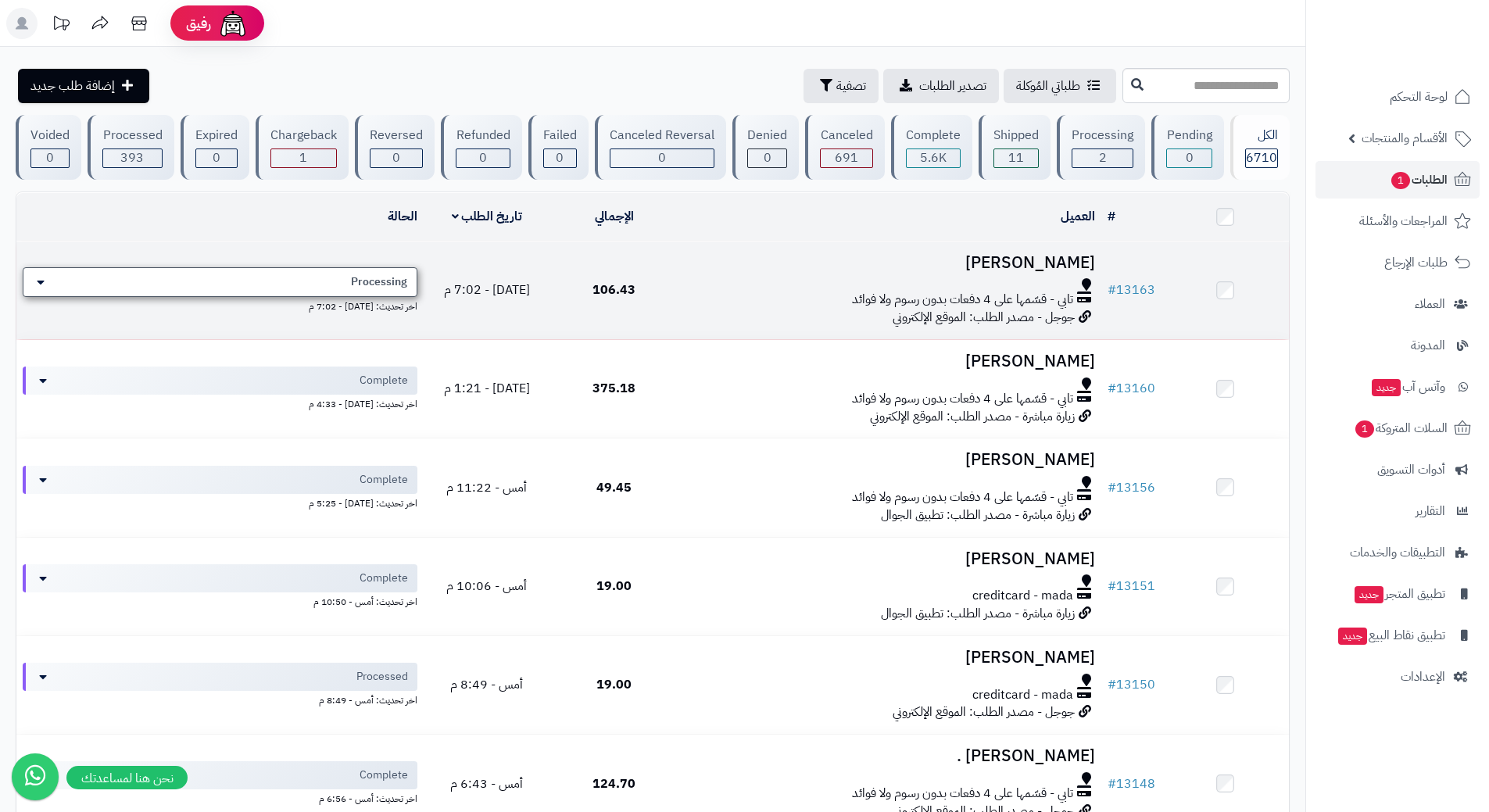
click at [321, 278] on div "Processing" at bounding box center [220, 282] width 395 height 30
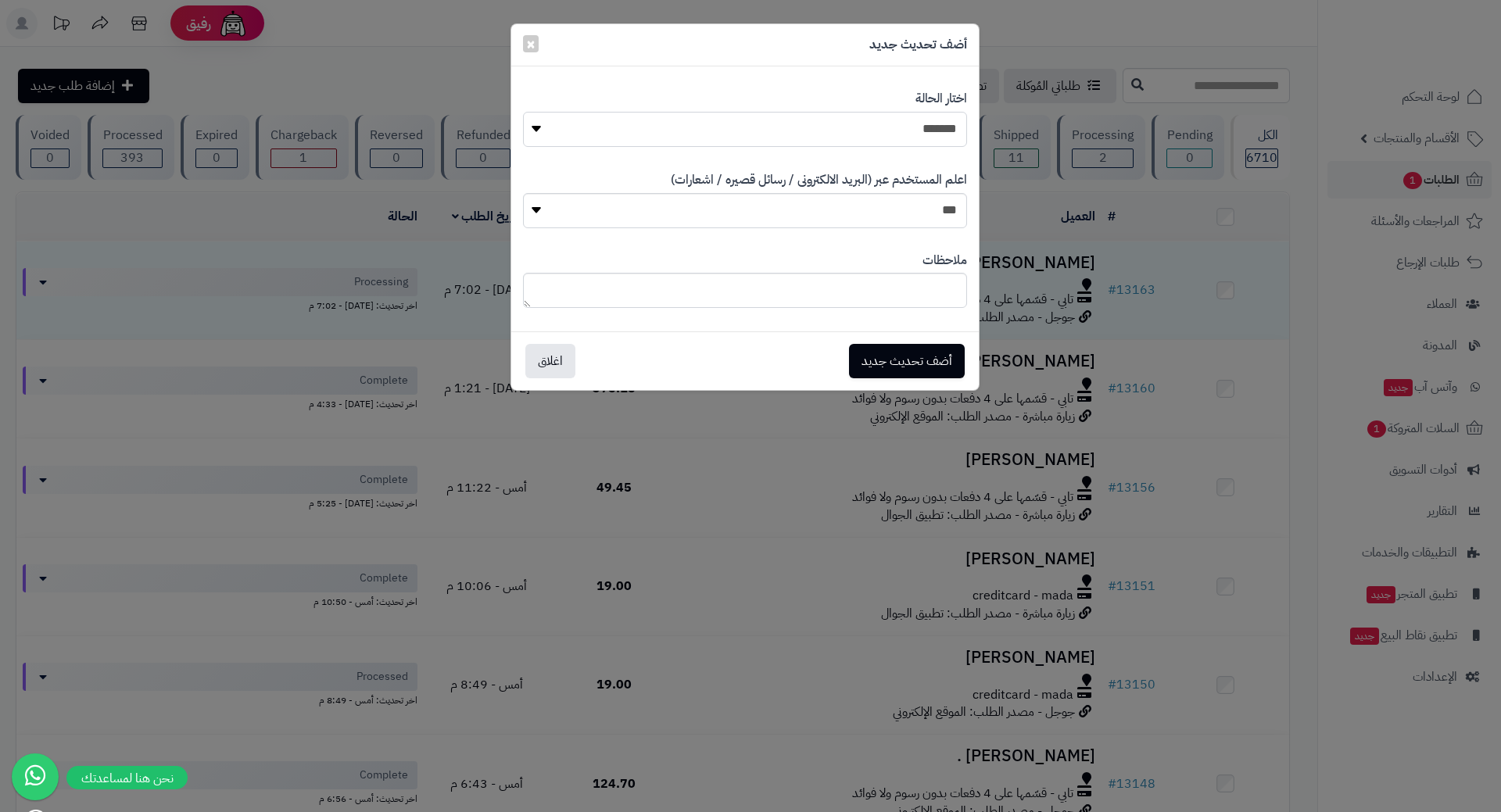
click at [663, 126] on select "**********" at bounding box center [745, 129] width 444 height 35
select select "*"
click at [523, 112] on select "**********" at bounding box center [745, 129] width 444 height 35
click at [869, 364] on button "أضف تحديث جديد" at bounding box center [906, 361] width 116 height 35
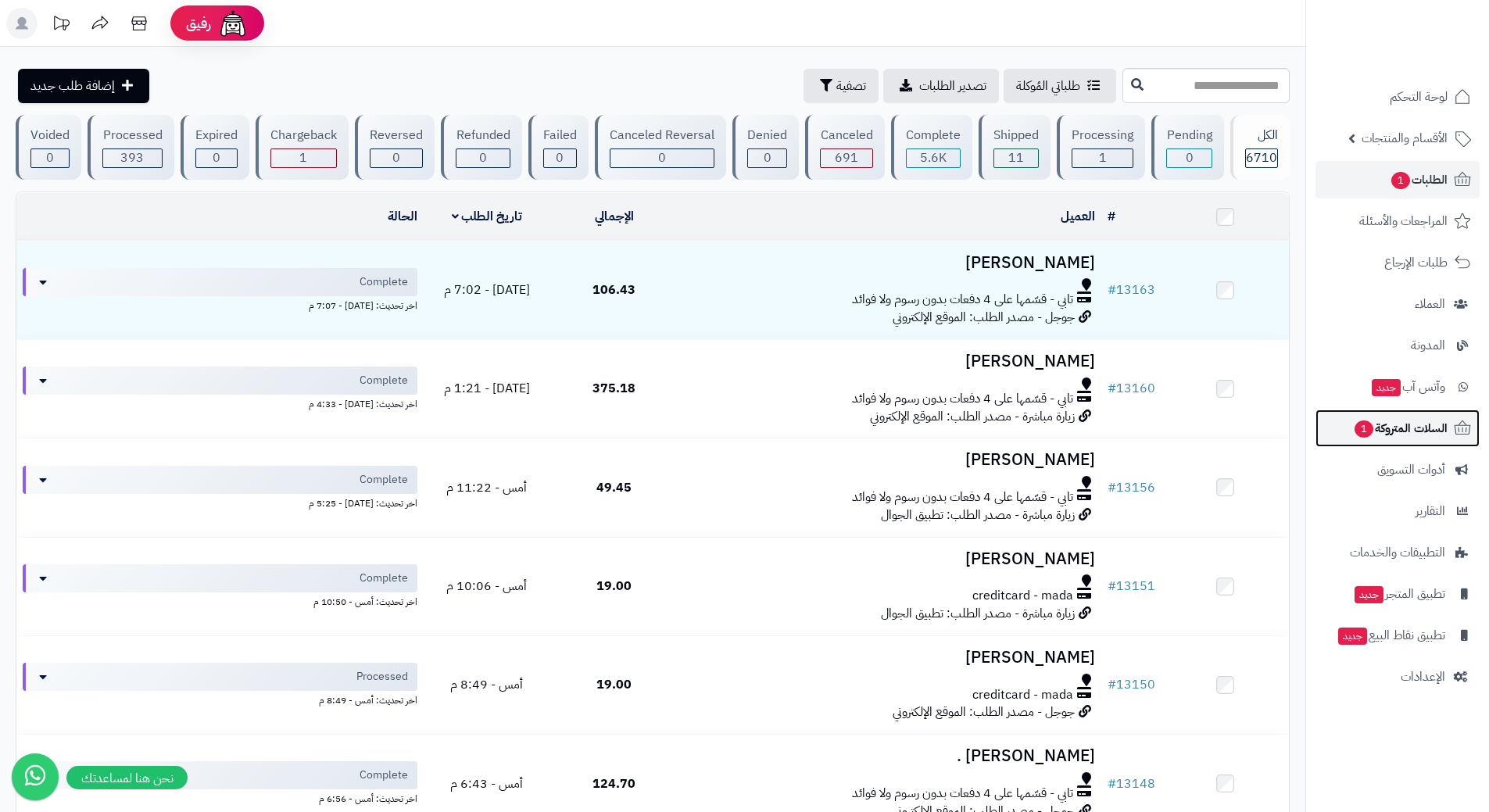
click at [1342, 425] on link "السلات المتروكة 1" at bounding box center [1398, 428] width 164 height 38
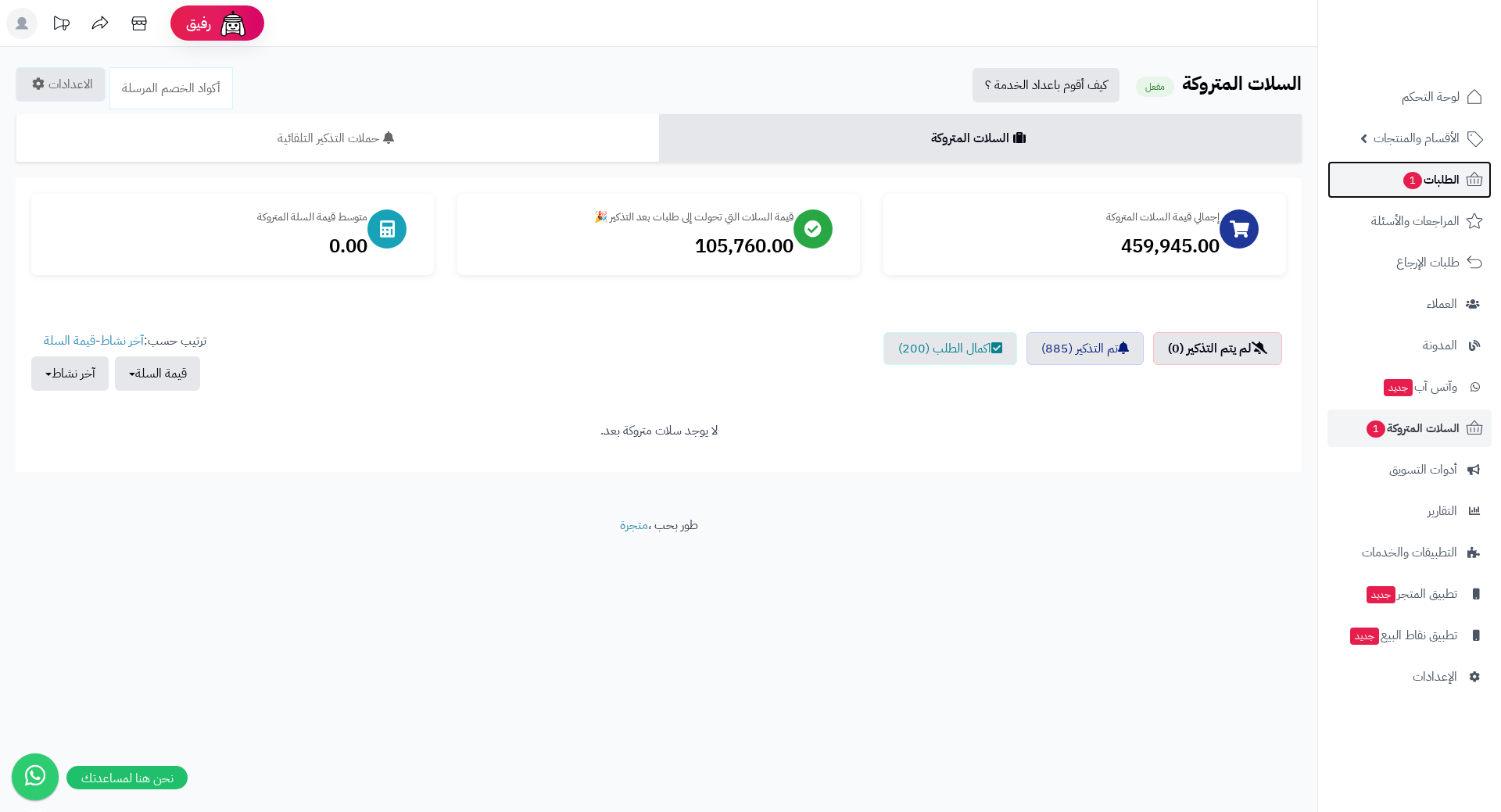
click at [1370, 174] on link "الطلبات 1" at bounding box center [1410, 180] width 164 height 38
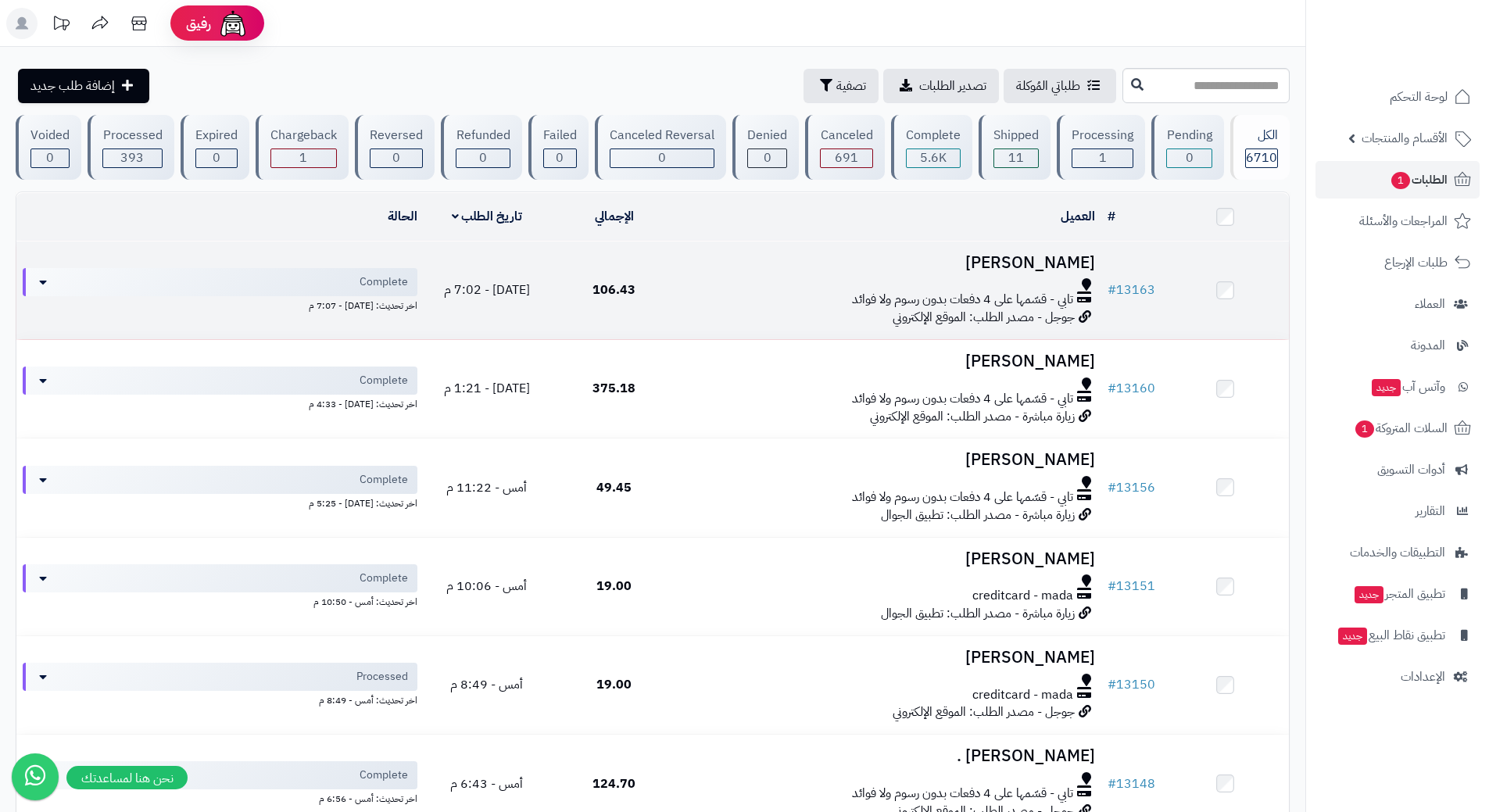
click at [255, 264] on td "Complete اخر تحديث: [DATE] - 7:07 م" at bounding box center [220, 291] width 407 height 98
click at [258, 268] on div "Complete" at bounding box center [220, 282] width 395 height 30
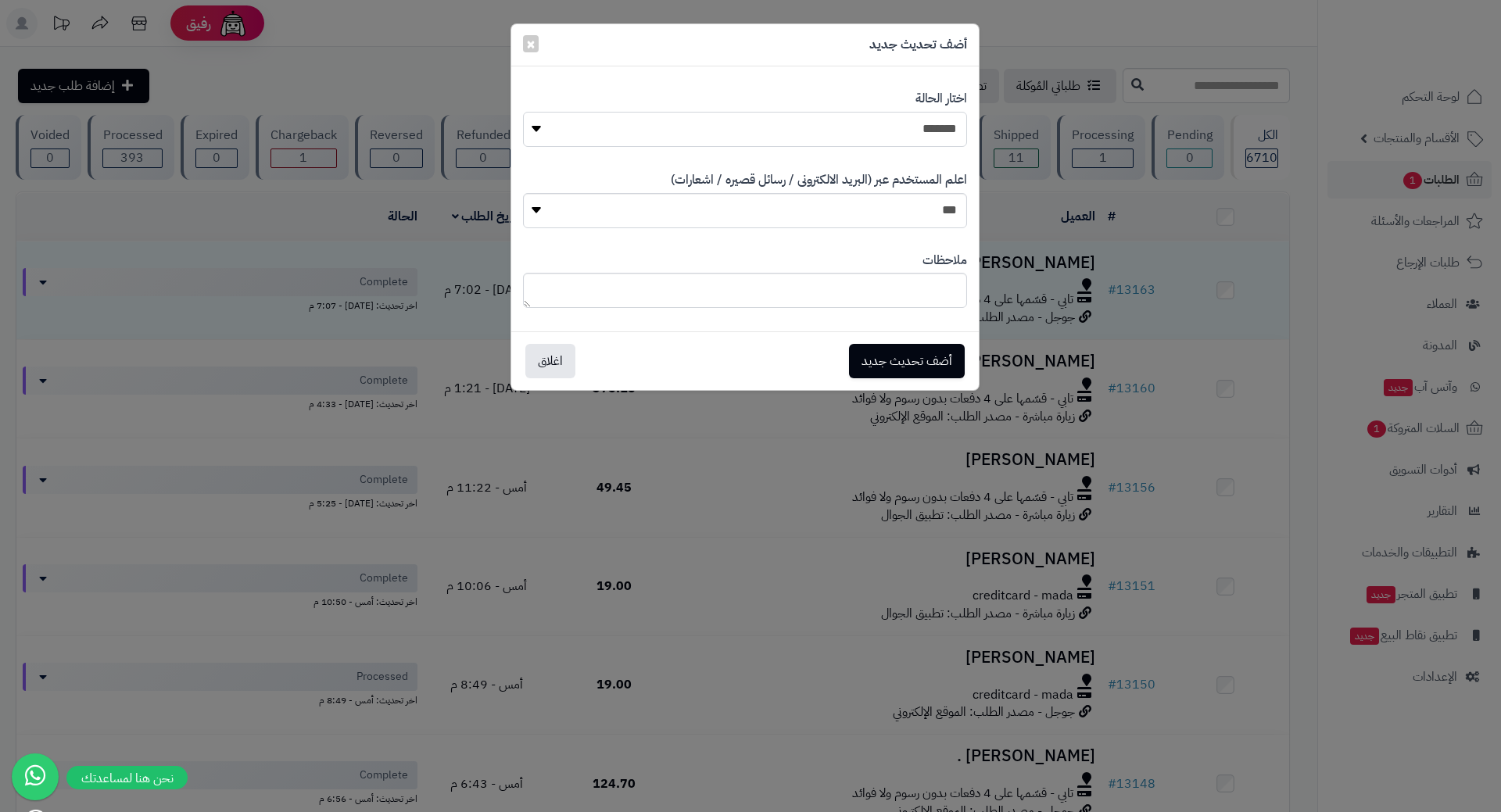
click at [761, 125] on select "**********" at bounding box center [745, 129] width 444 height 35
select select "**"
click at [523, 112] on select "**********" at bounding box center [745, 129] width 444 height 35
click at [901, 361] on button "أضف تحديث جديد" at bounding box center [906, 361] width 116 height 35
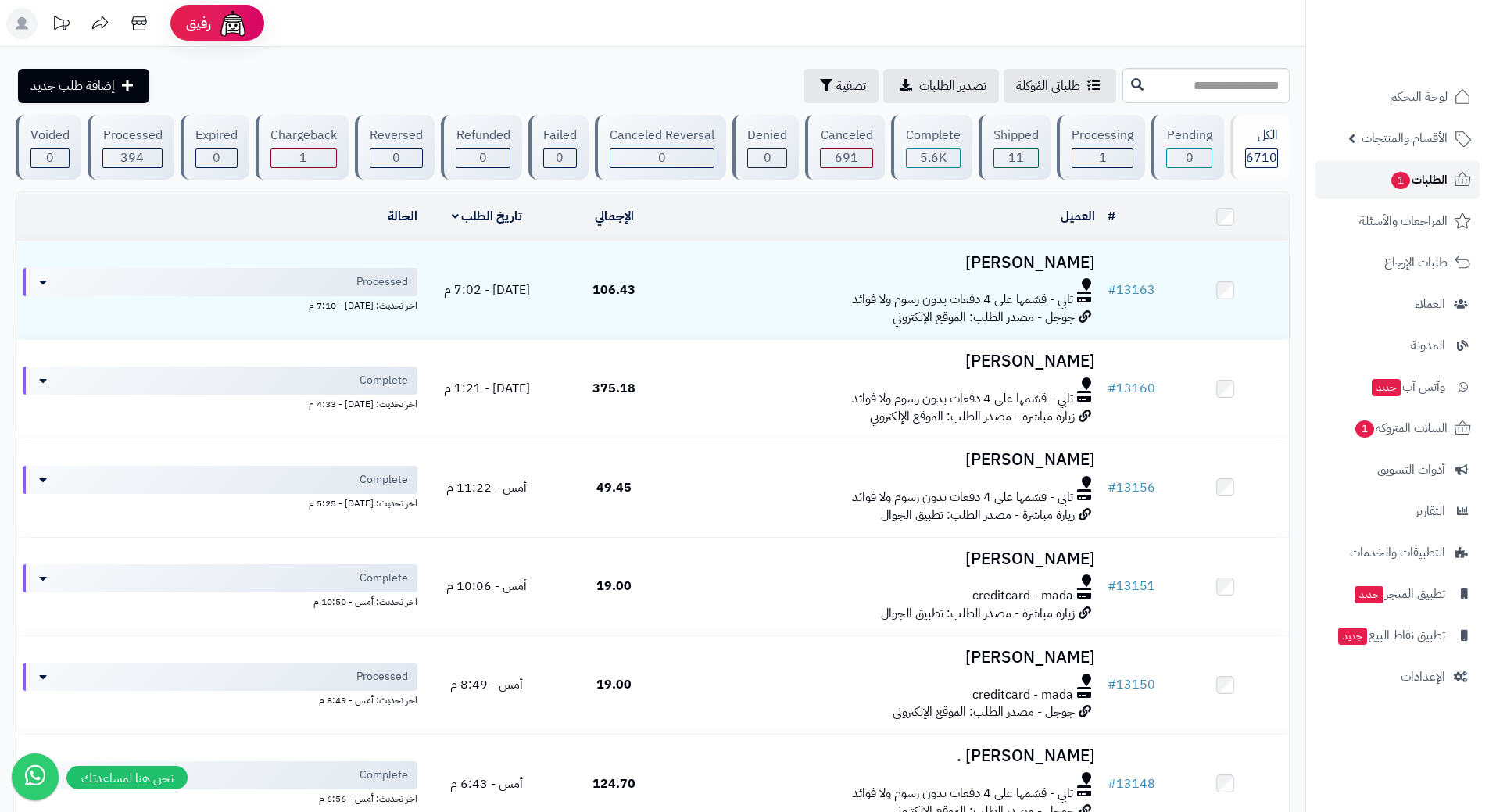
click at [1373, 185] on link "الطلبات 1" at bounding box center [1398, 180] width 164 height 38
click at [1365, 184] on link "الطلبات 1" at bounding box center [1398, 180] width 164 height 38
click at [1375, 170] on link "الطلبات 1" at bounding box center [1398, 180] width 164 height 38
click at [1443, 180] on span "الطلبات 1" at bounding box center [1418, 180] width 58 height 22
drag, startPoint x: 1403, startPoint y: 178, endPoint x: 1405, endPoint y: 168, distance: 10.2
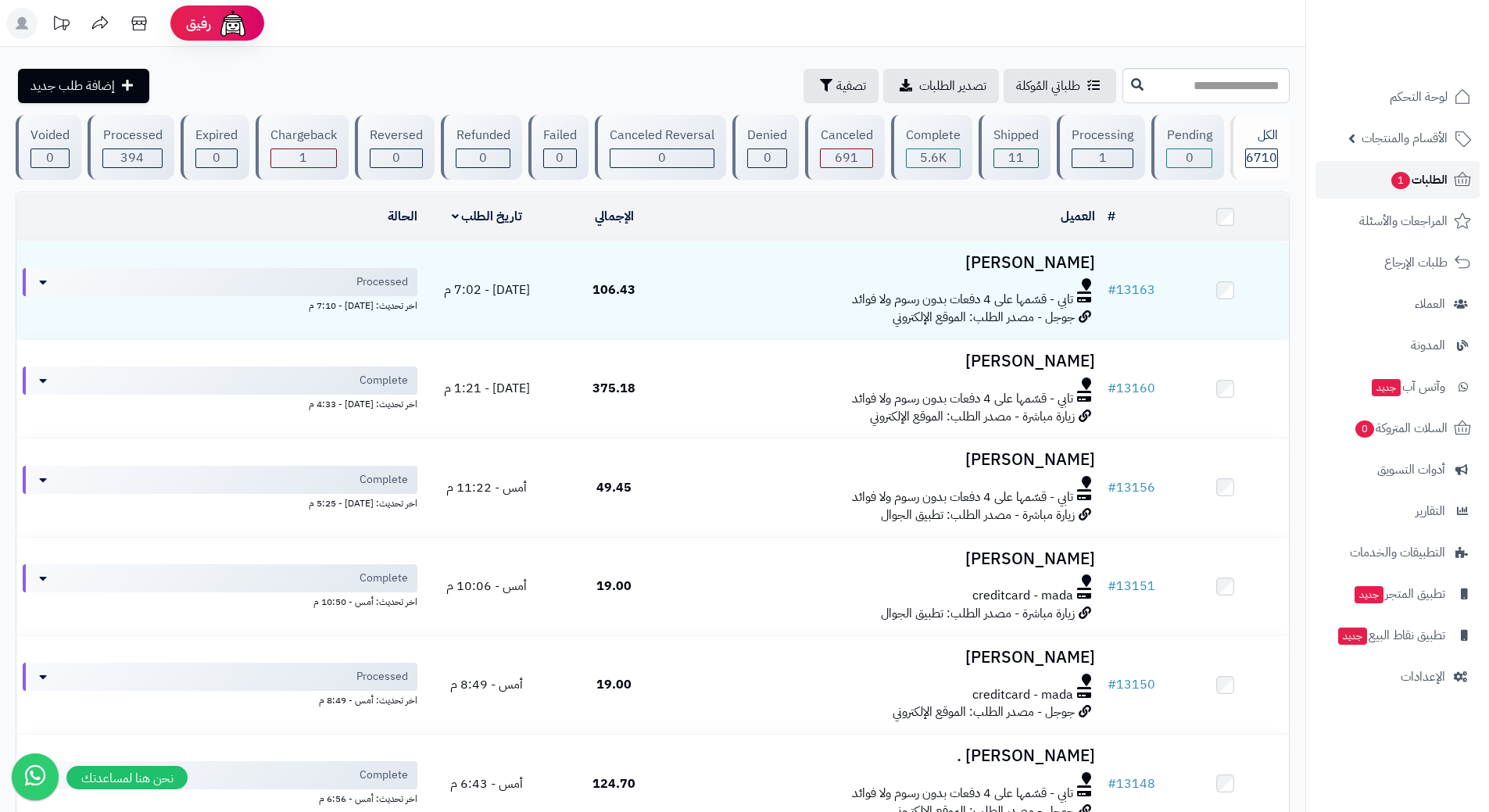
click at [1403, 177] on span "1" at bounding box center [1400, 180] width 20 height 18
click at [1370, 177] on link "الطلبات 1" at bounding box center [1398, 180] width 164 height 38
click at [1328, 180] on link "الطلبات 1" at bounding box center [1398, 180] width 164 height 38
drag, startPoint x: 0, startPoint y: 0, endPoint x: 1329, endPoint y: 180, distance: 1341.1
click at [1329, 180] on link "الطلبات 1" at bounding box center [1398, 180] width 164 height 38
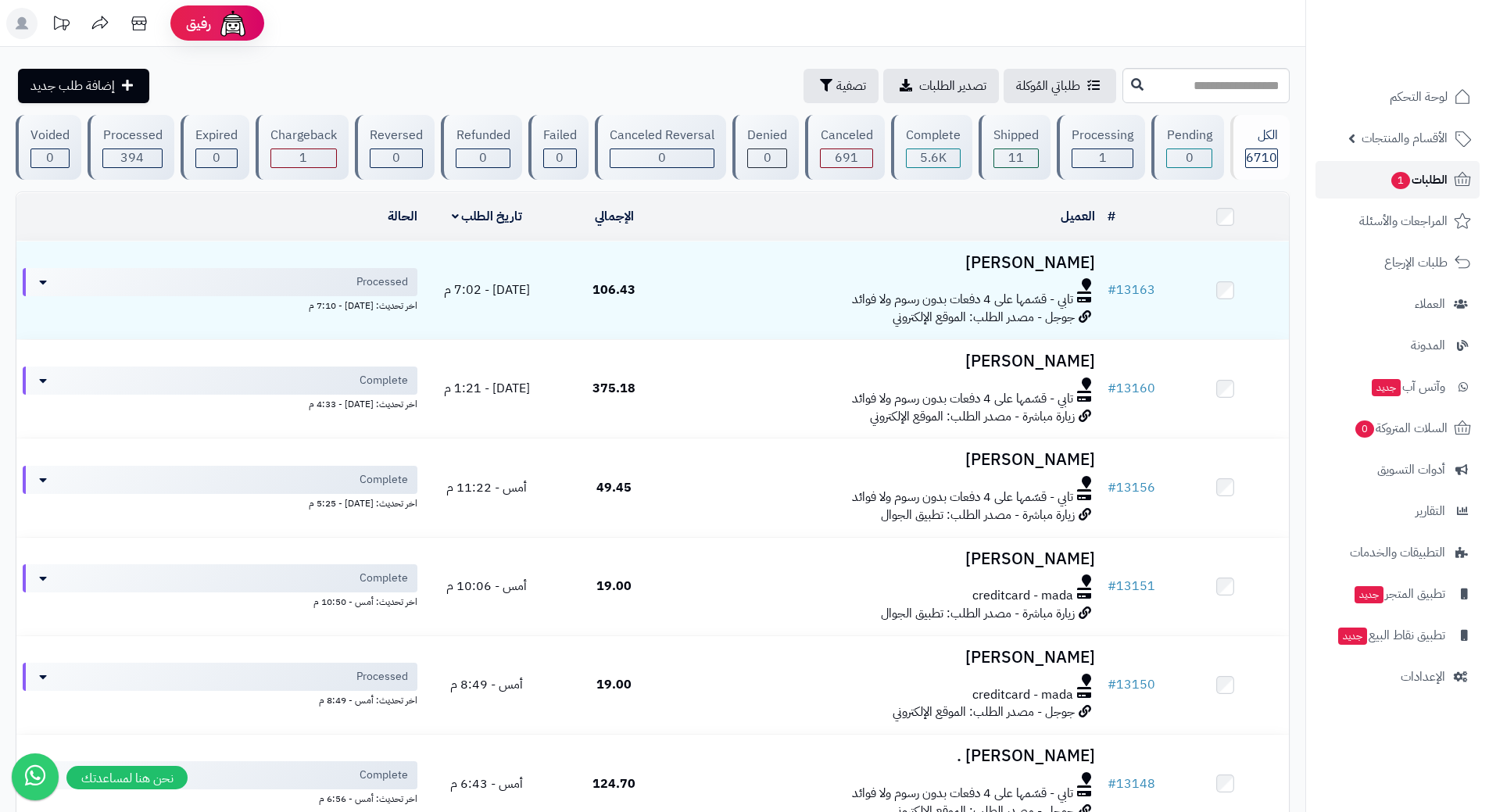
click at [1330, 180] on link "الطلبات 1" at bounding box center [1398, 180] width 164 height 38
click at [1365, 174] on link "الطلبات 1" at bounding box center [1398, 180] width 164 height 38
click at [1403, 409] on ul "لوحة التحكم الأقسام والمنتجات المنتجات الأقسام الماركات مواصفات المنتجات مواصفا…" at bounding box center [1398, 387] width 183 height 617
click at [1394, 421] on span "السلات المتروكة 0" at bounding box center [1400, 428] width 95 height 22
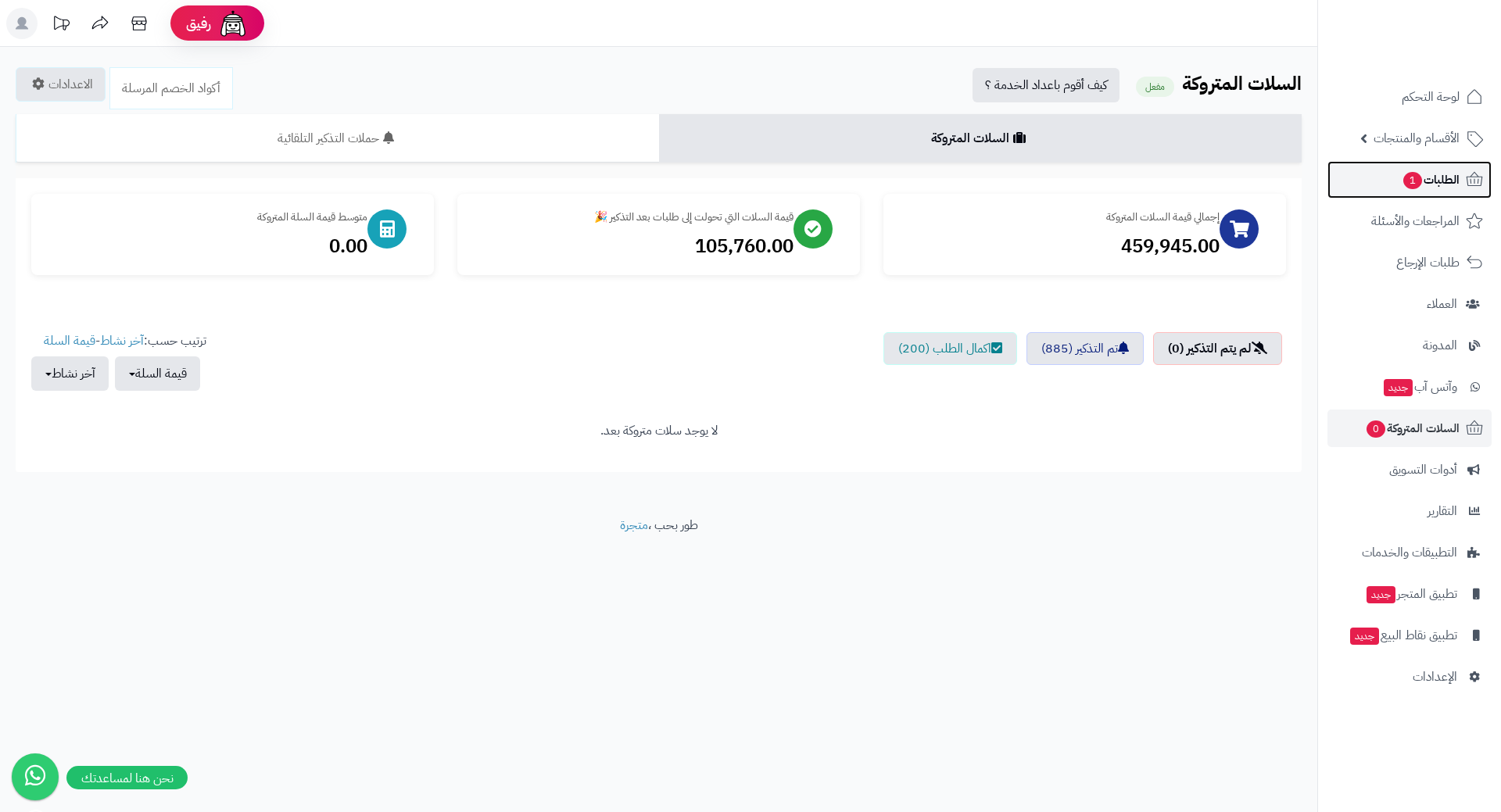
click at [1426, 187] on span "الطلبات 1" at bounding box center [1430, 180] width 58 height 22
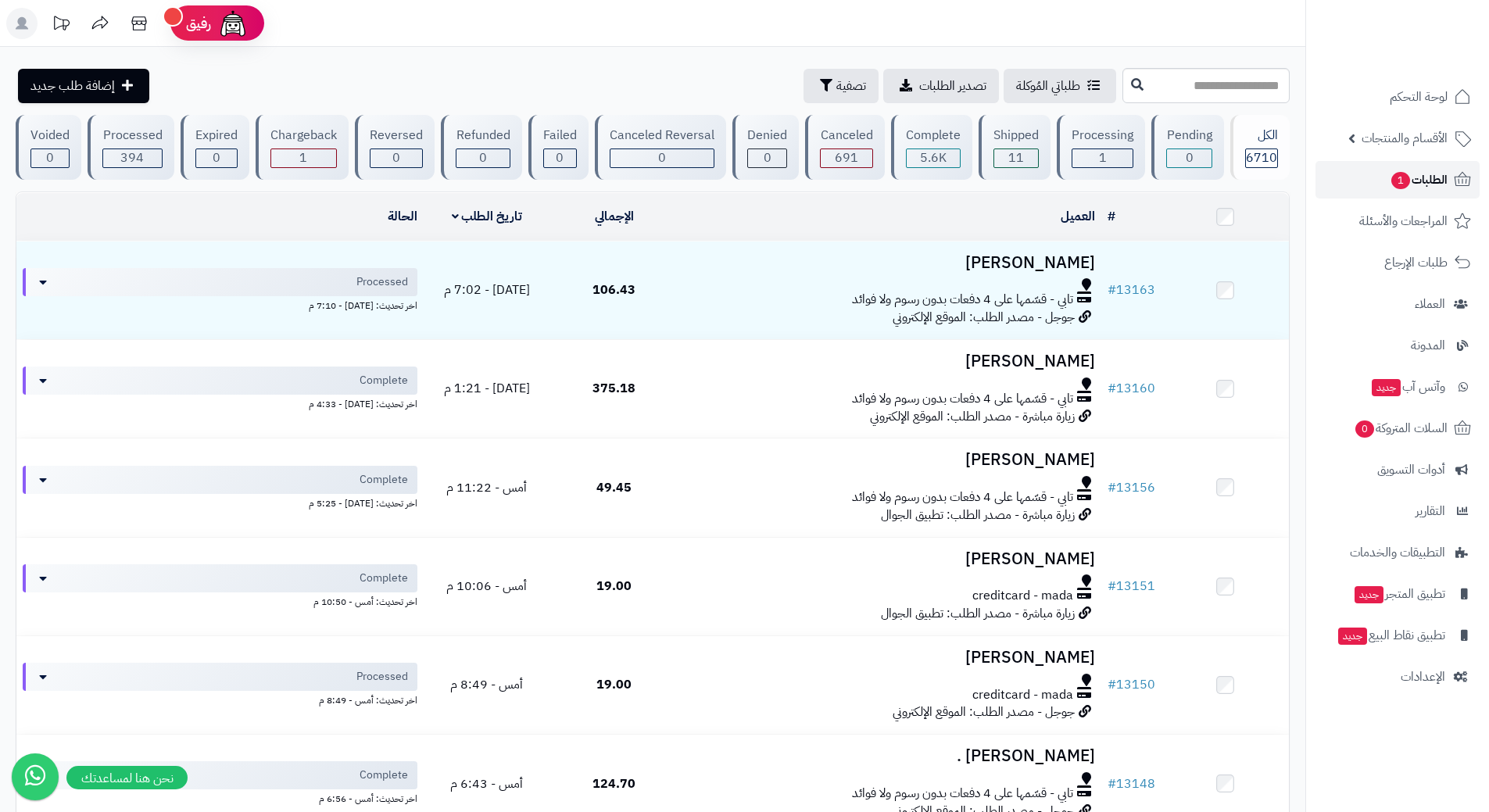
click at [1342, 176] on link "الطلبات 1" at bounding box center [1398, 180] width 164 height 38
click at [1402, 183] on span "1" at bounding box center [1400, 180] width 20 height 18
click at [1361, 186] on link "الطلبات" at bounding box center [1398, 180] width 164 height 38
click at [1375, 180] on link "الطلبات" at bounding box center [1398, 180] width 164 height 38
click at [1384, 186] on link "الطلبات" at bounding box center [1398, 180] width 164 height 38
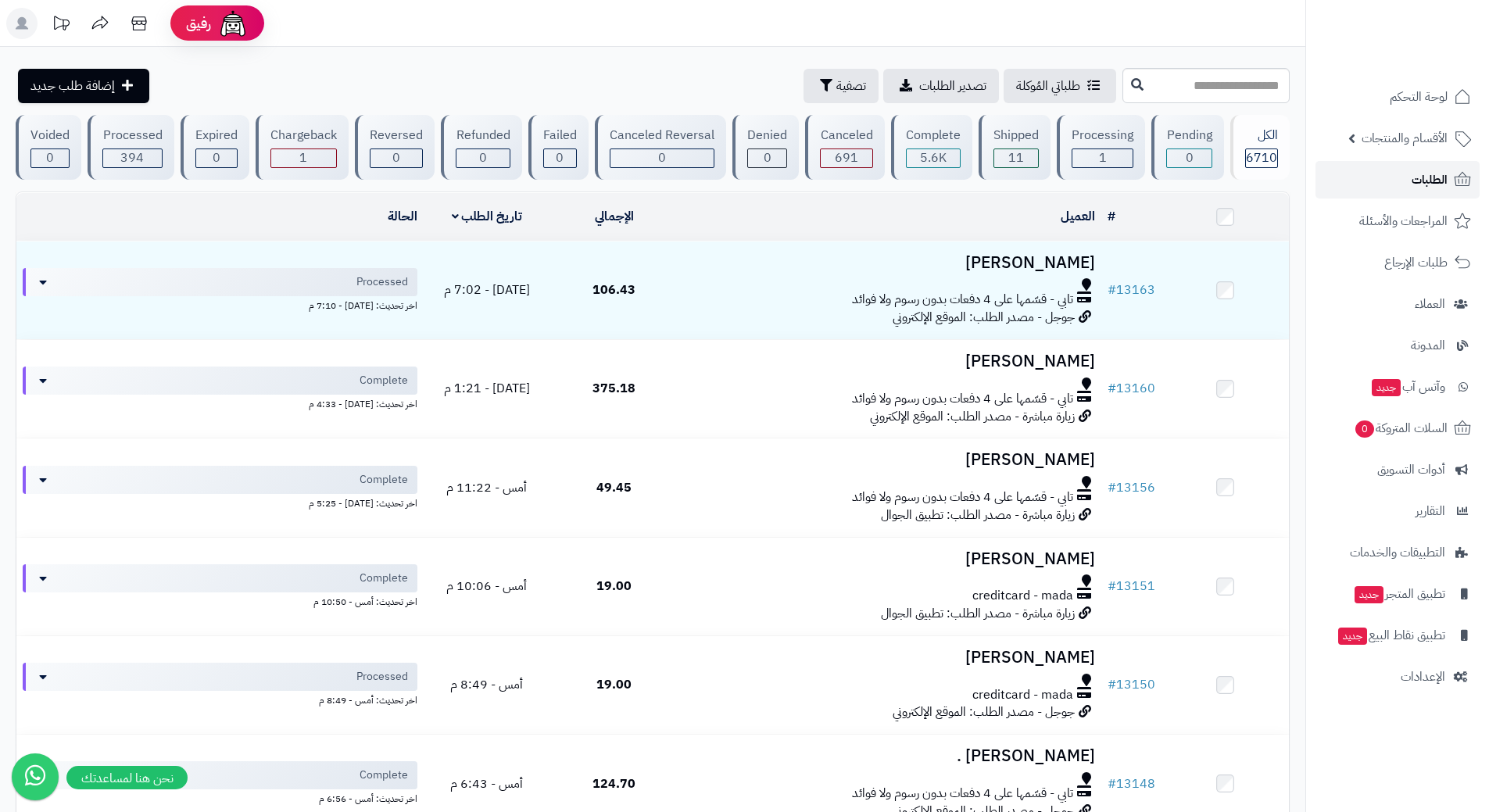
click at [1363, 177] on link "الطلبات" at bounding box center [1398, 180] width 164 height 38
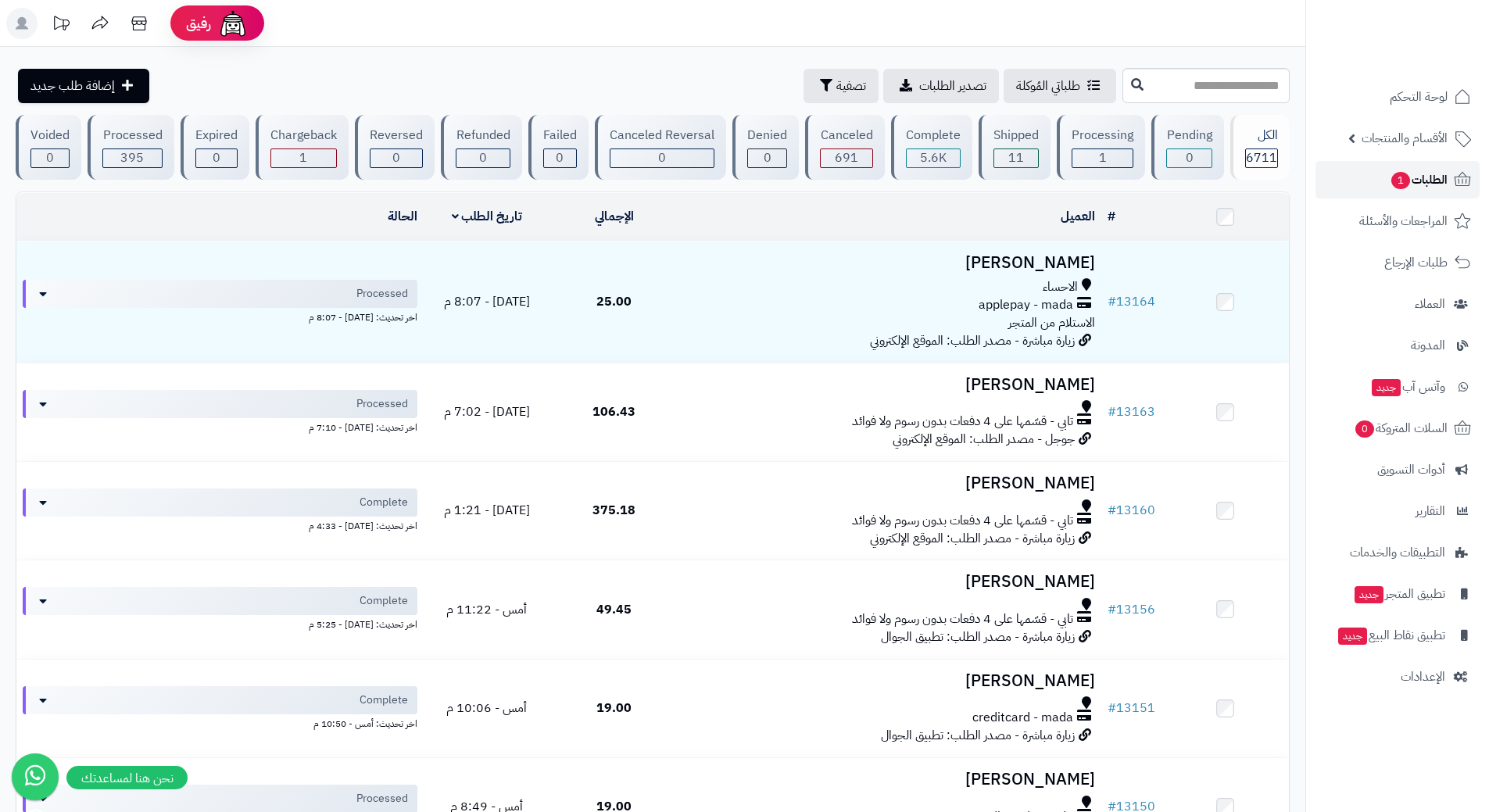
click at [1350, 182] on link "الطلبات 1" at bounding box center [1398, 180] width 164 height 38
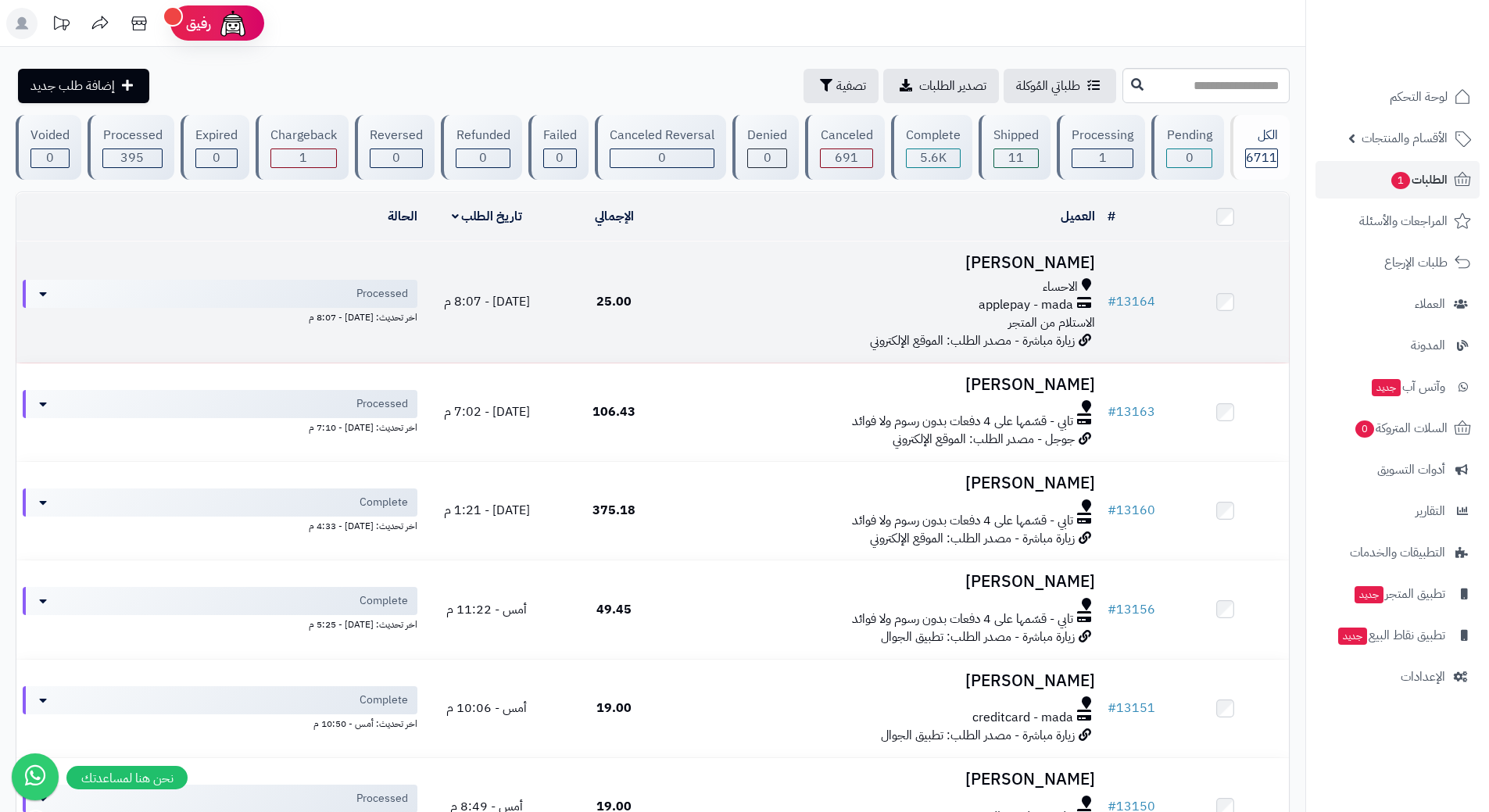
click at [743, 301] on div "applepay - mada" at bounding box center [889, 305] width 411 height 18
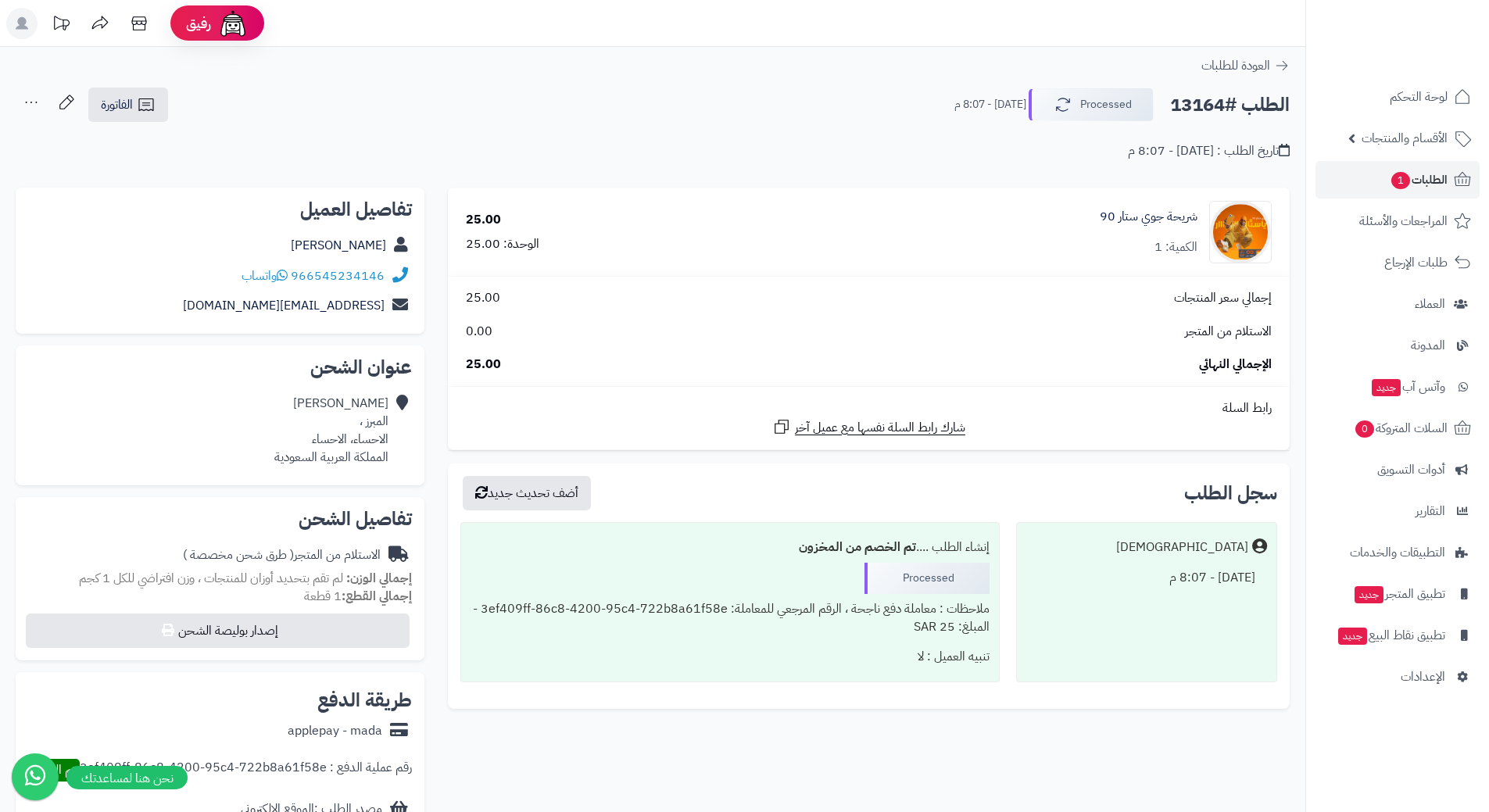
click at [1229, 101] on h2 "الطلب #13164" at bounding box center [1230, 105] width 120 height 32
copy div "الطلب #13164 Processed"
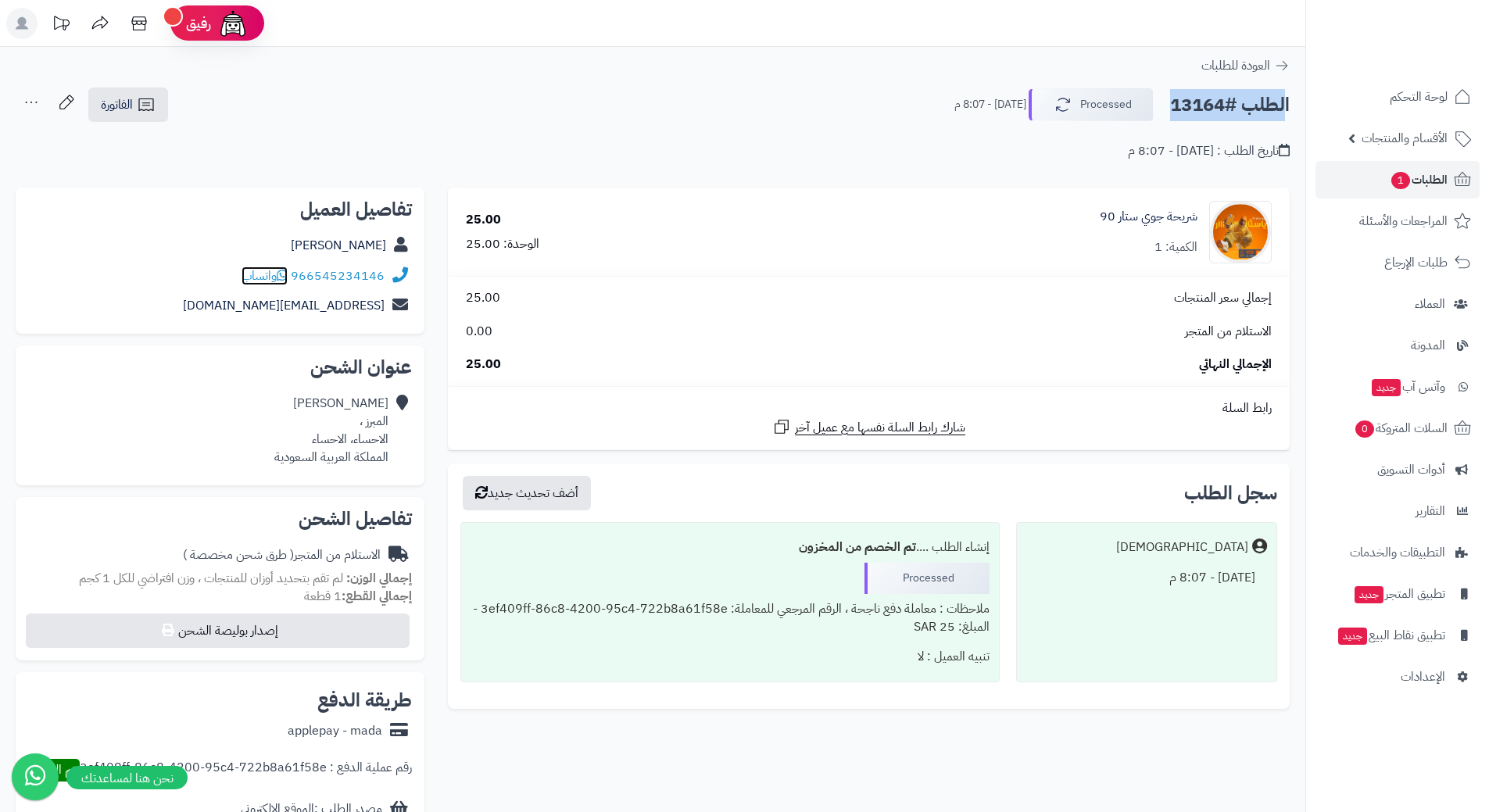
click at [288, 272] on icon at bounding box center [282, 275] width 11 height 13
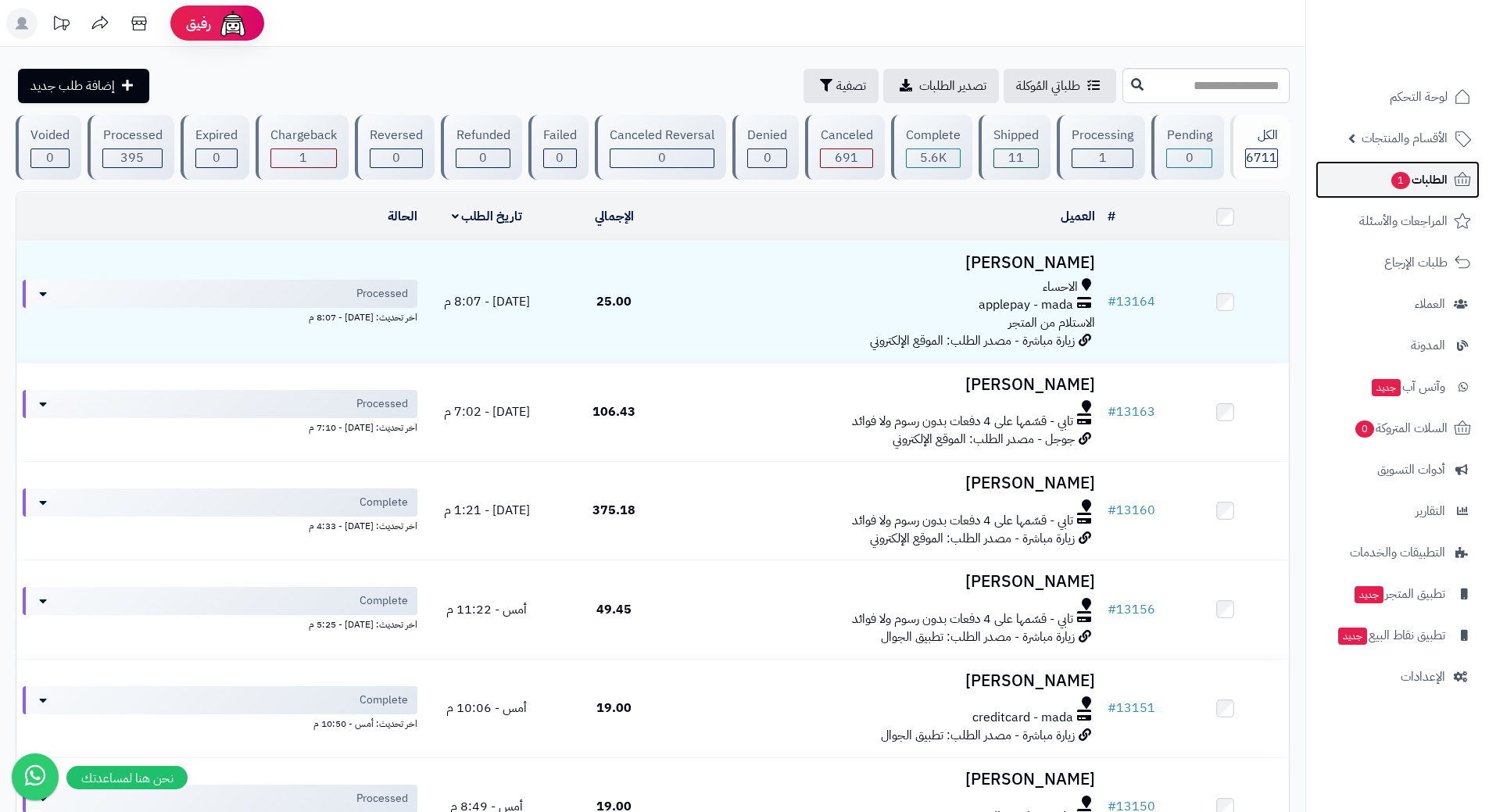
click at [1364, 175] on link "الطلبات 1" at bounding box center [1398, 180] width 164 height 38
click at [1384, 170] on link "الطلبات 1" at bounding box center [1398, 180] width 164 height 38
click at [1405, 171] on span "الطلبات 1" at bounding box center [1418, 180] width 58 height 22
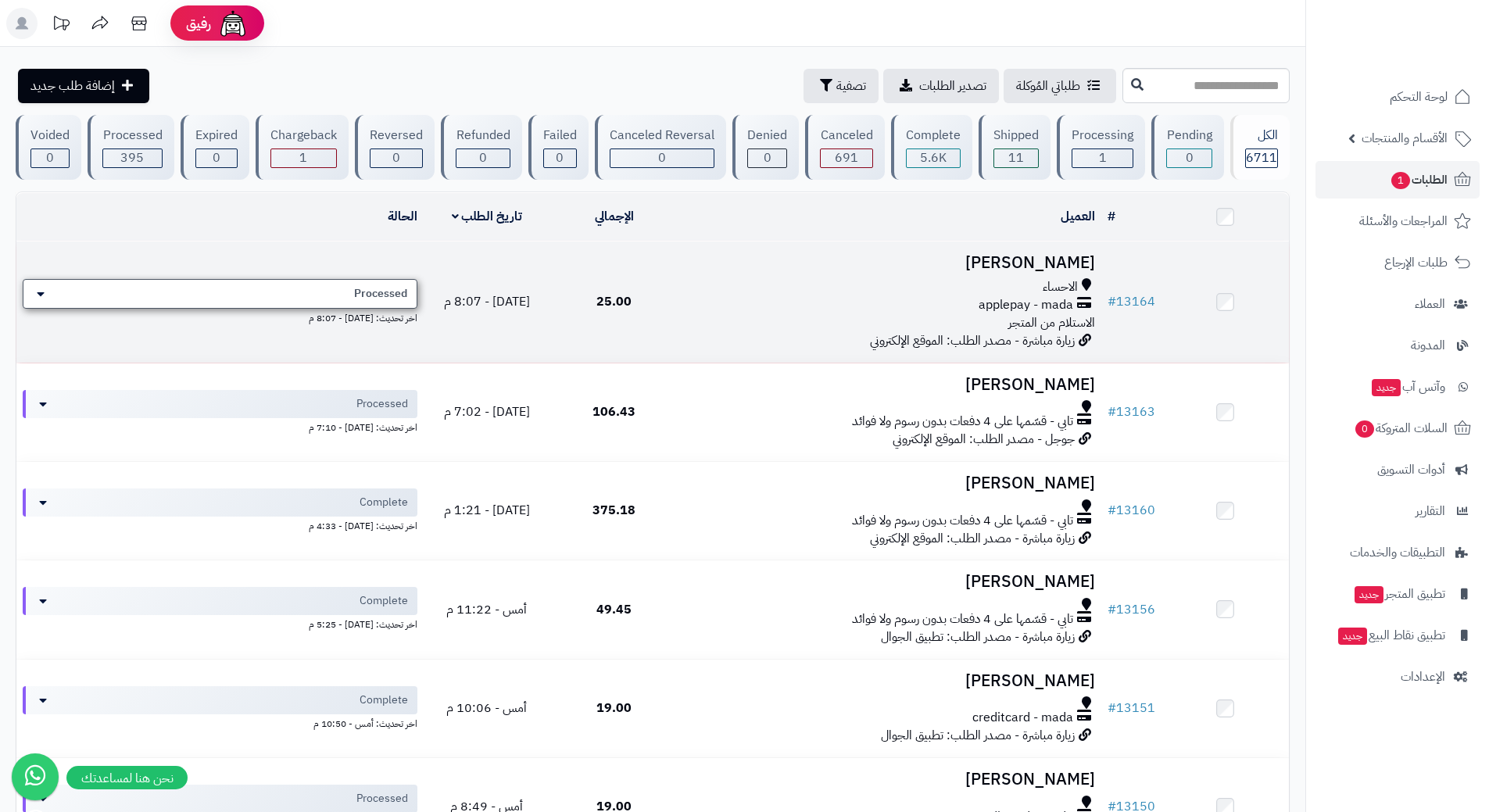
click at [301, 285] on div "Processed" at bounding box center [220, 294] width 395 height 30
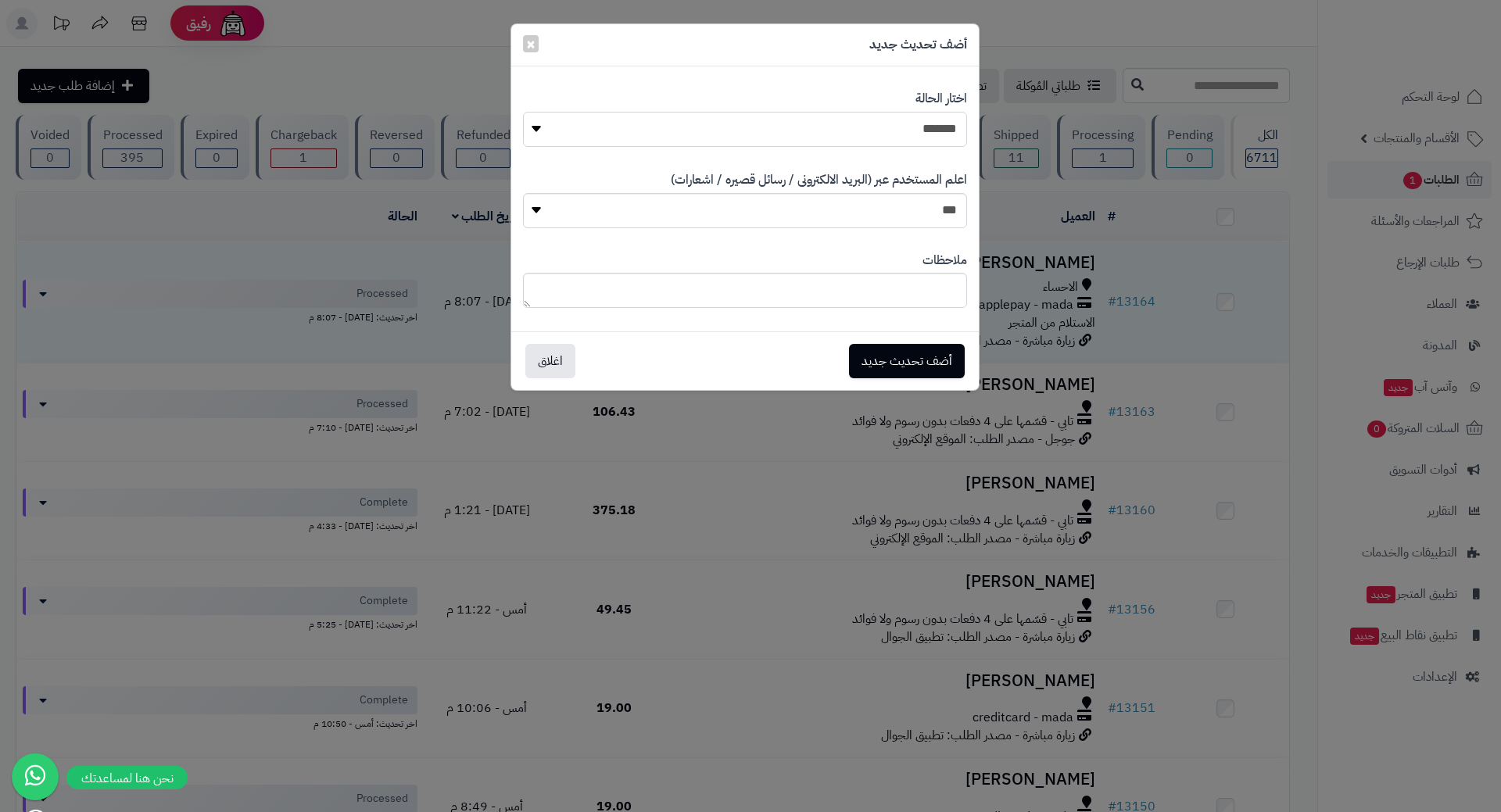
click at [764, 137] on select "**********" at bounding box center [745, 129] width 444 height 35
select select "*"
click at [523, 112] on select "**********" at bounding box center [745, 129] width 444 height 35
click at [893, 355] on button "أضف تحديث جديد" at bounding box center [906, 361] width 116 height 35
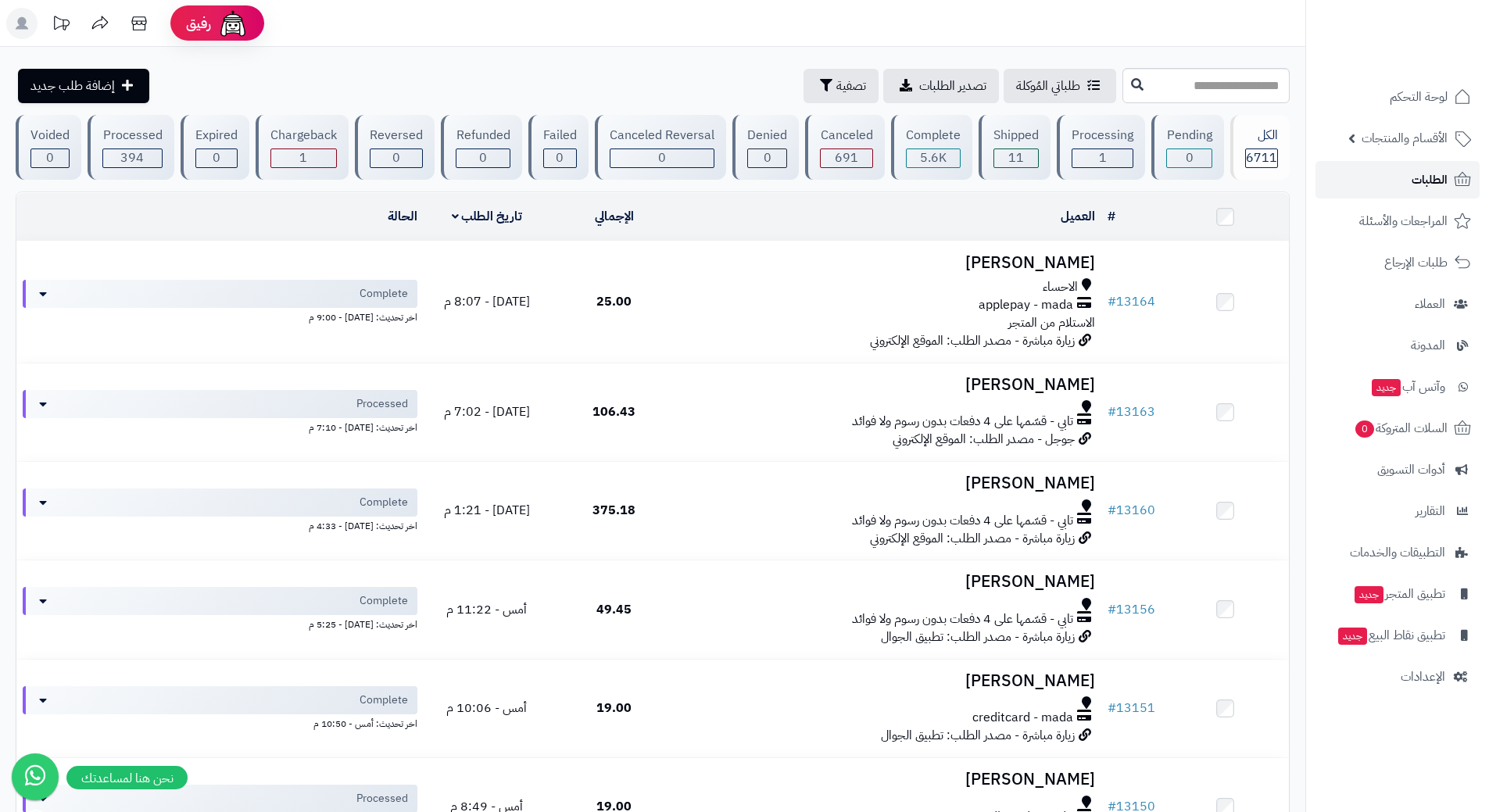
click at [1368, 182] on link "الطلبات" at bounding box center [1398, 180] width 164 height 38
click at [1373, 179] on link "الطلبات" at bounding box center [1398, 180] width 164 height 38
